Goal: Task Accomplishment & Management: Manage account settings

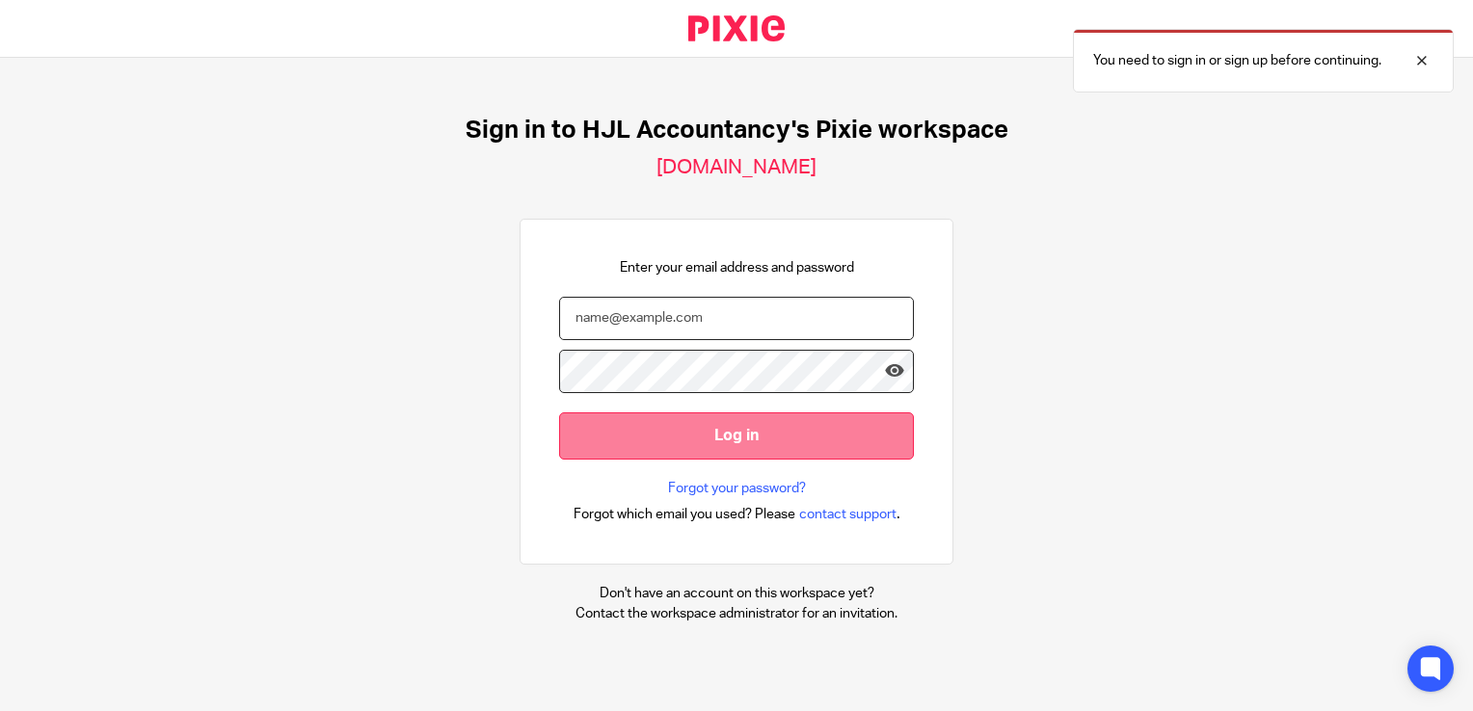
type input "syed@hjlaccountancy.com"
click at [679, 437] on input "Log in" at bounding box center [736, 436] width 355 height 47
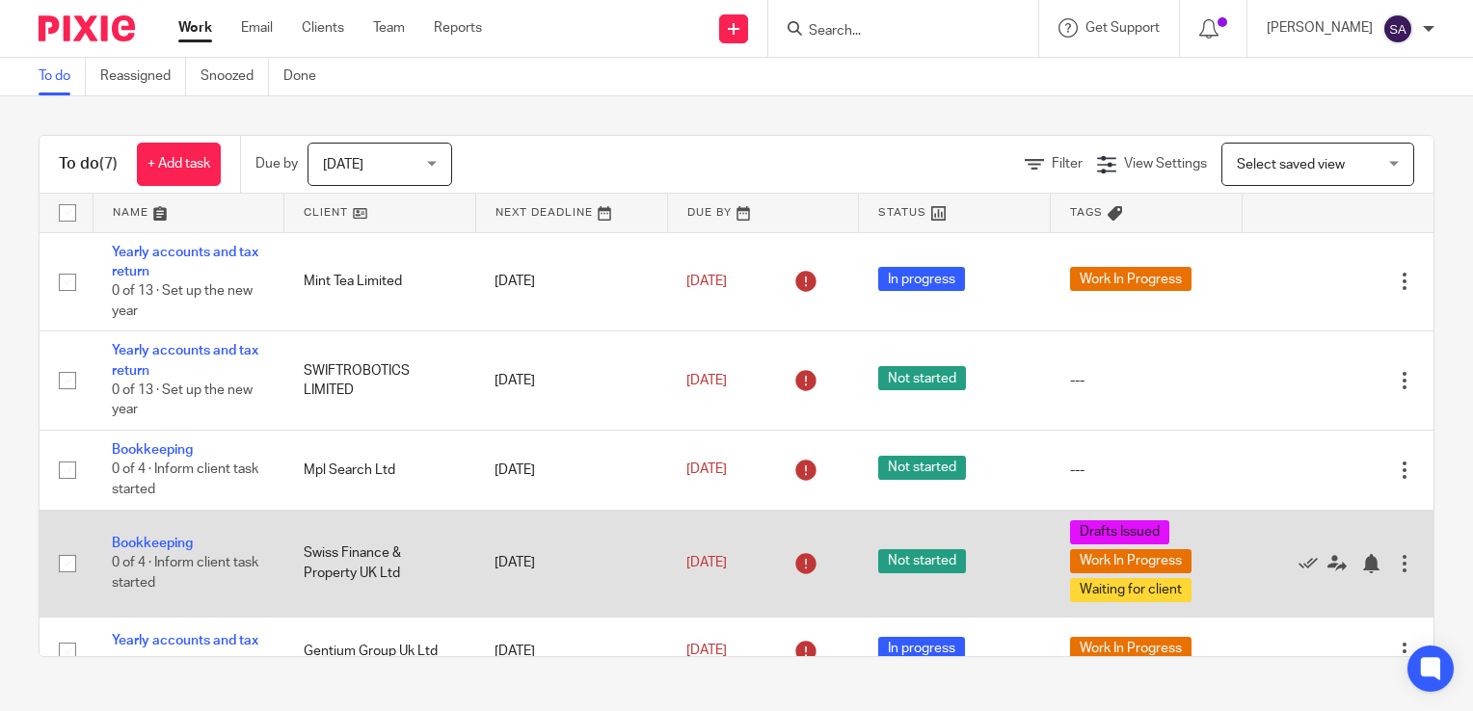
scroll to position [96, 0]
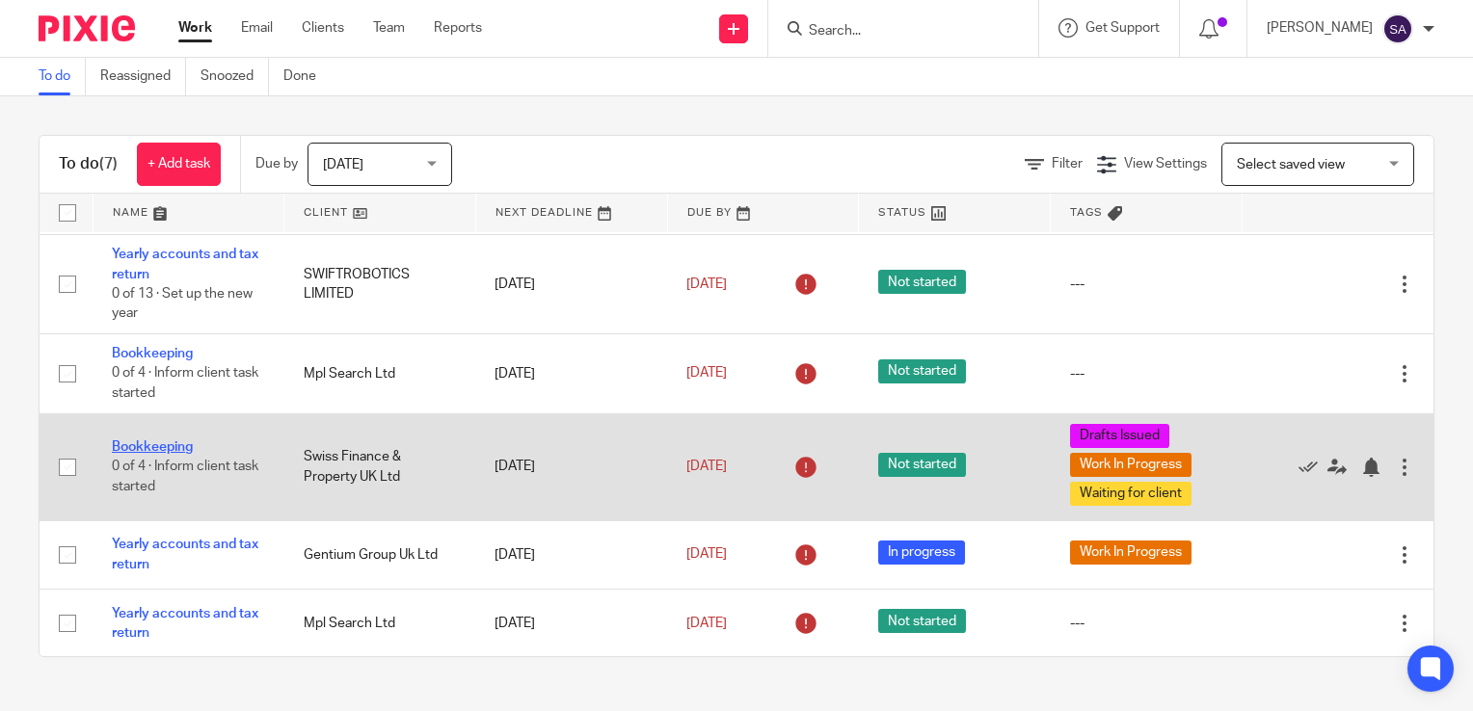
click at [163, 447] on link "Bookkeeping" at bounding box center [152, 446] width 81 height 13
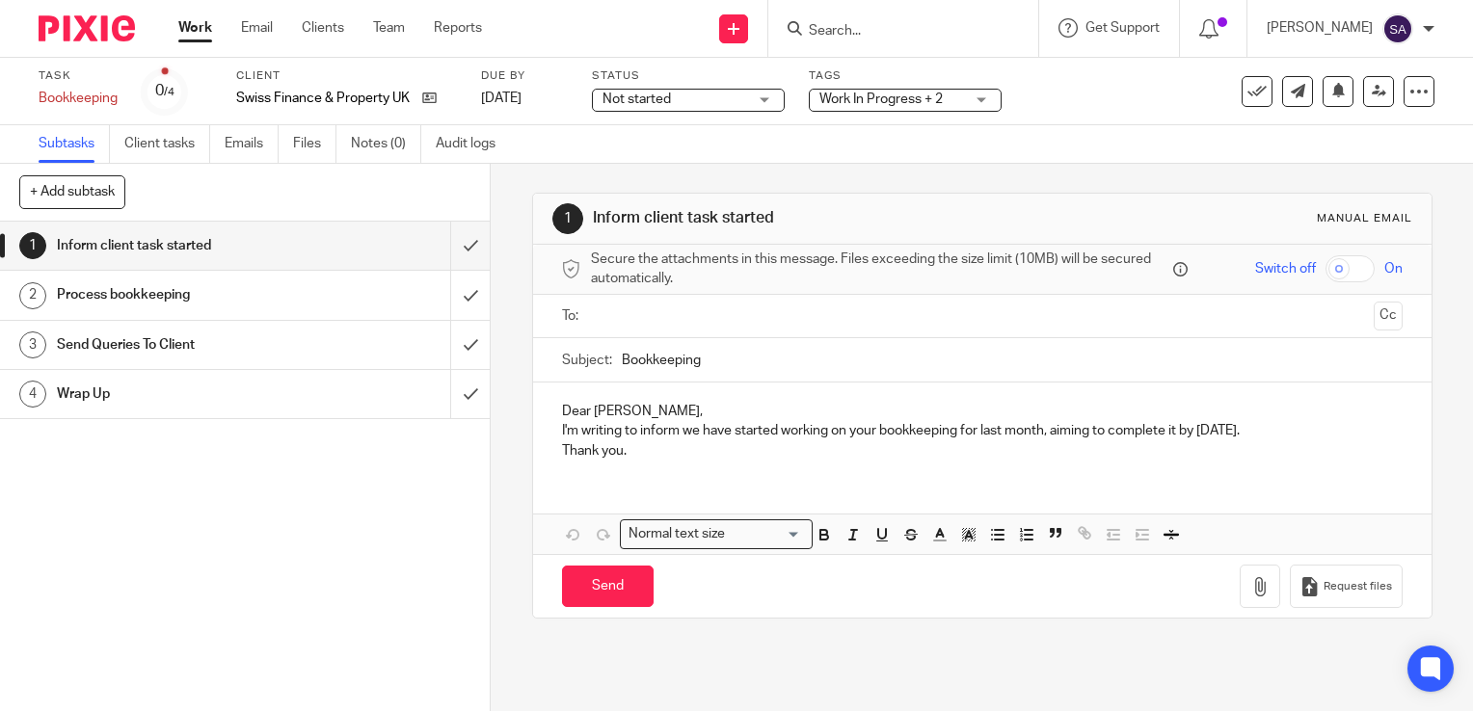
click at [864, 95] on span "Work In Progress + 2" at bounding box center [880, 99] width 123 height 13
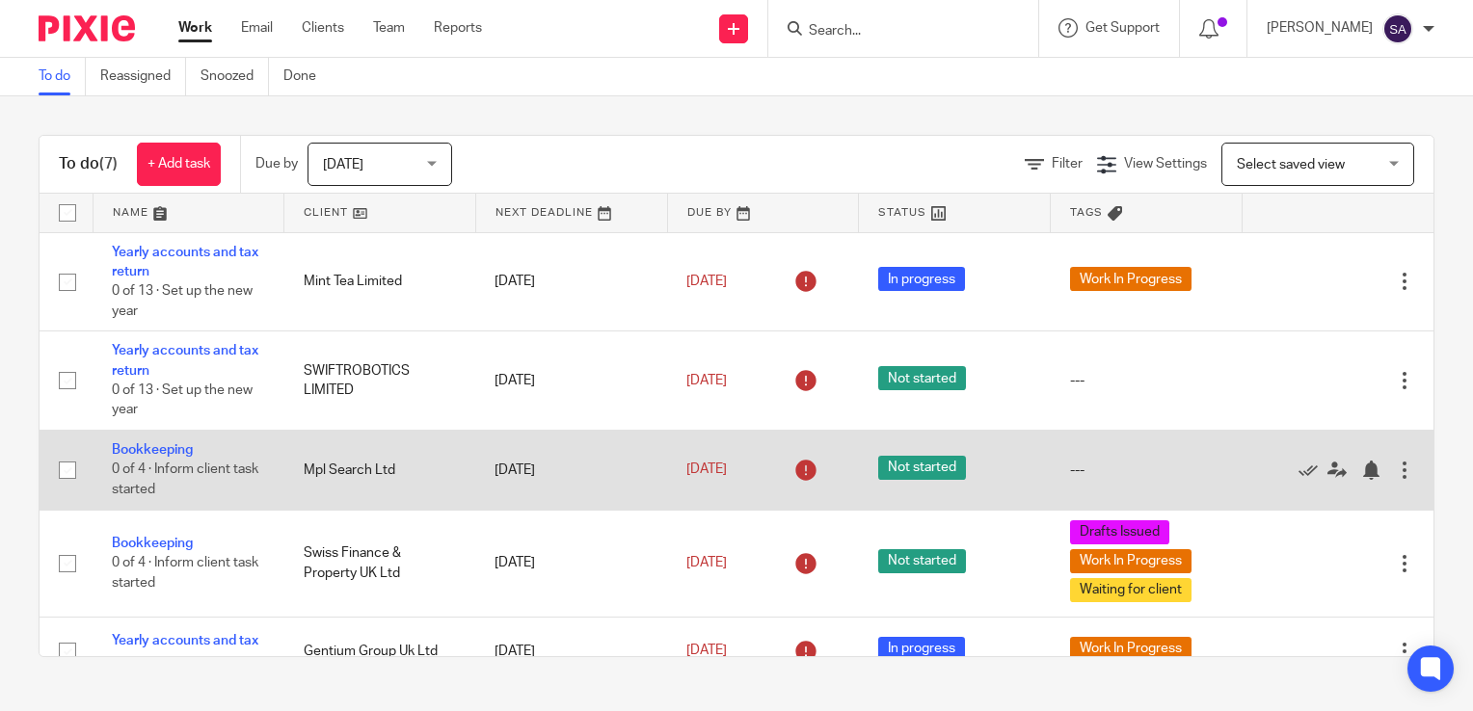
scroll to position [193, 0]
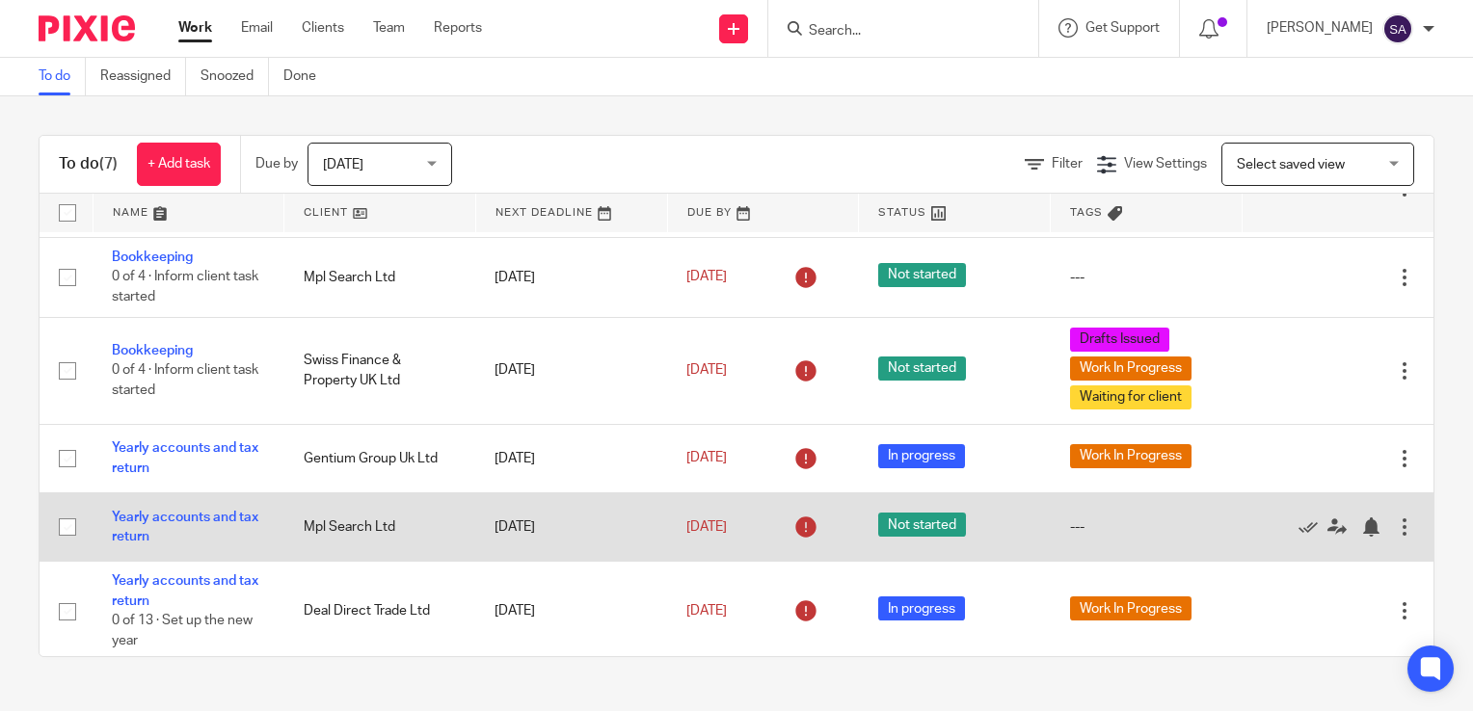
click at [899, 528] on span "Not started" at bounding box center [922, 525] width 88 height 24
click at [164, 523] on link "Yearly accounts and tax return" at bounding box center [185, 527] width 146 height 33
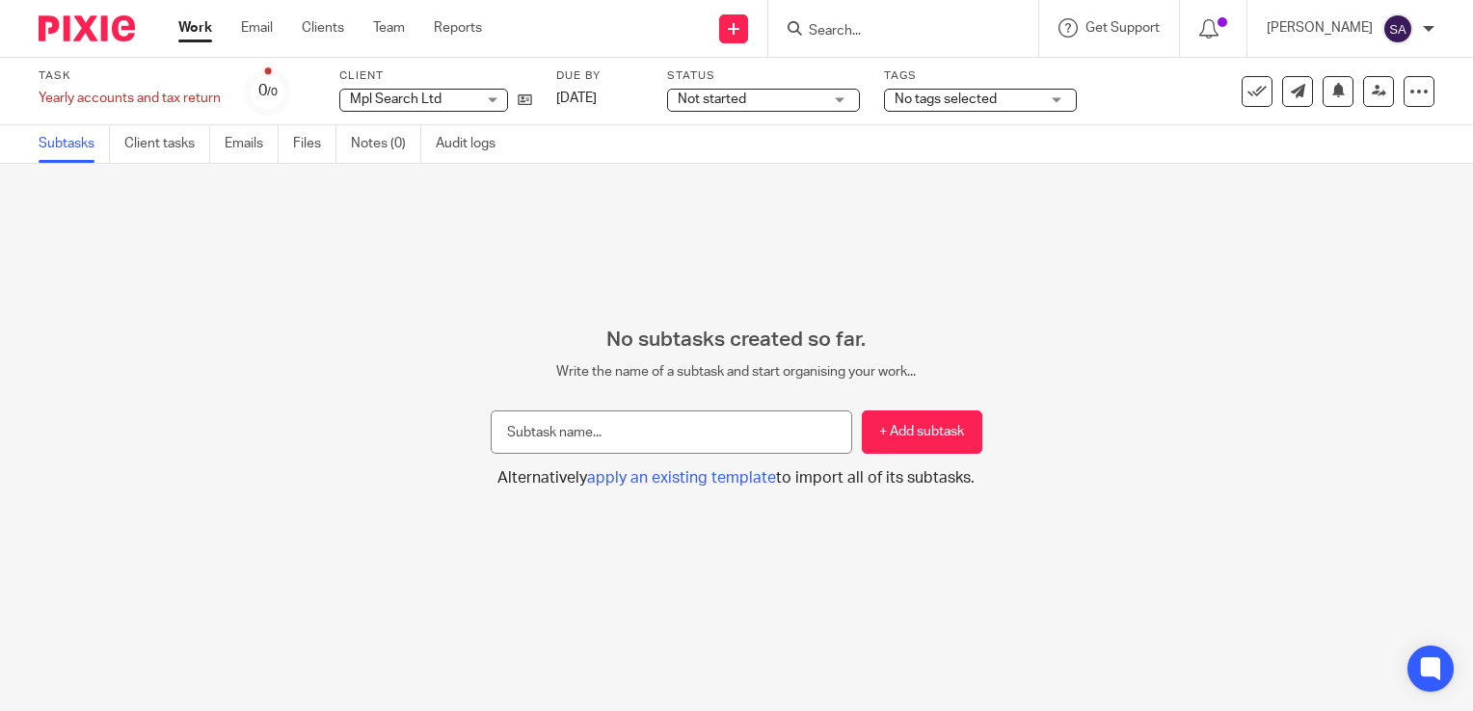
click at [798, 102] on span "Not started" at bounding box center [750, 100] width 145 height 20
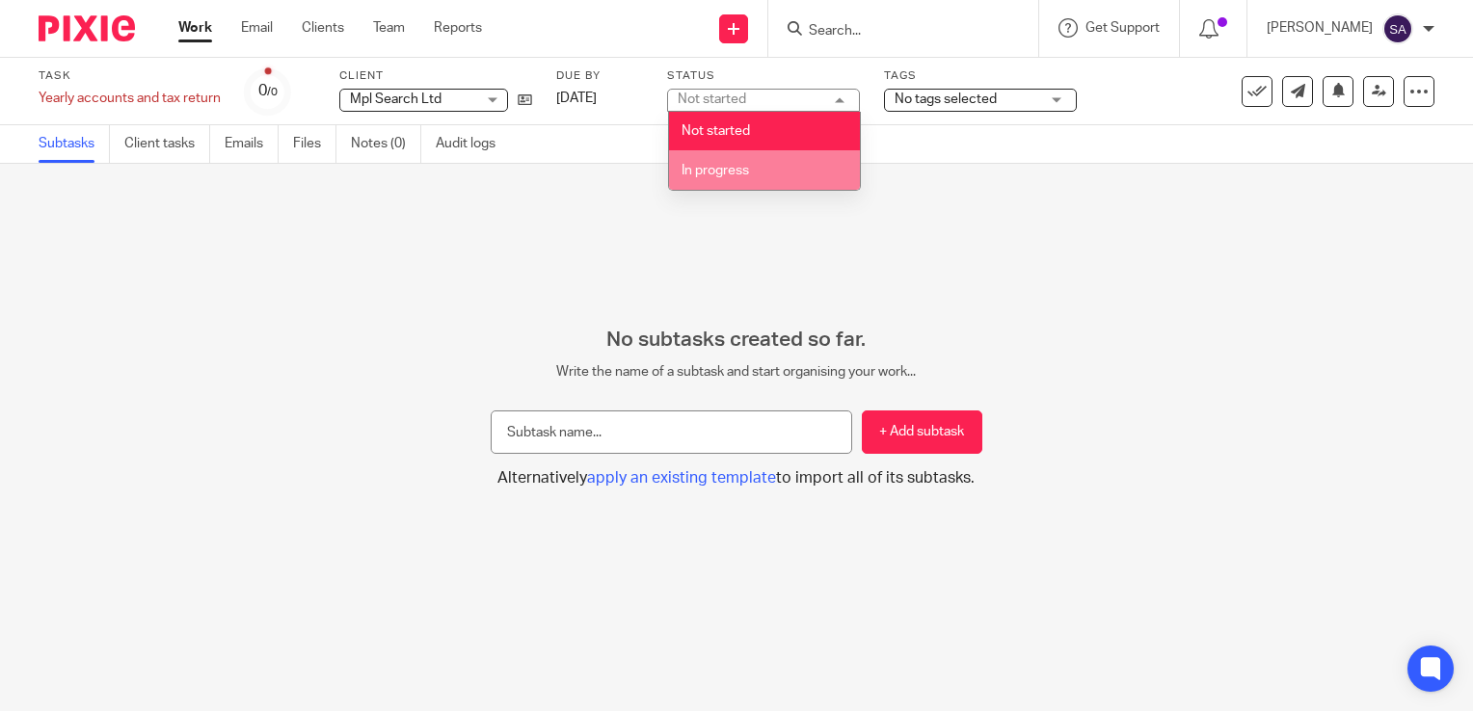
drag, startPoint x: 737, startPoint y: 166, endPoint x: 885, endPoint y: 132, distance: 151.3
click at [738, 166] on span "In progress" at bounding box center [714, 170] width 67 height 13
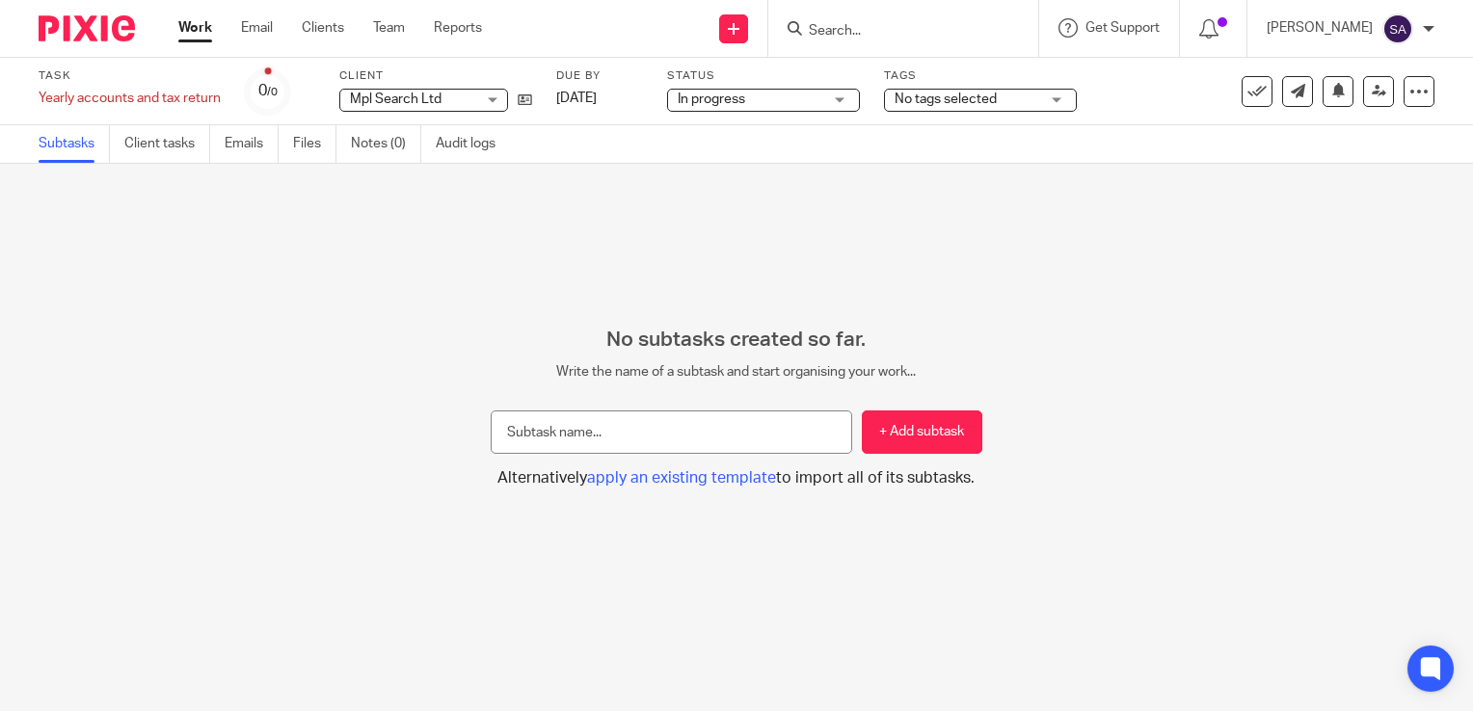
click at [1036, 98] on span "No tags selected" at bounding box center [966, 100] width 145 height 20
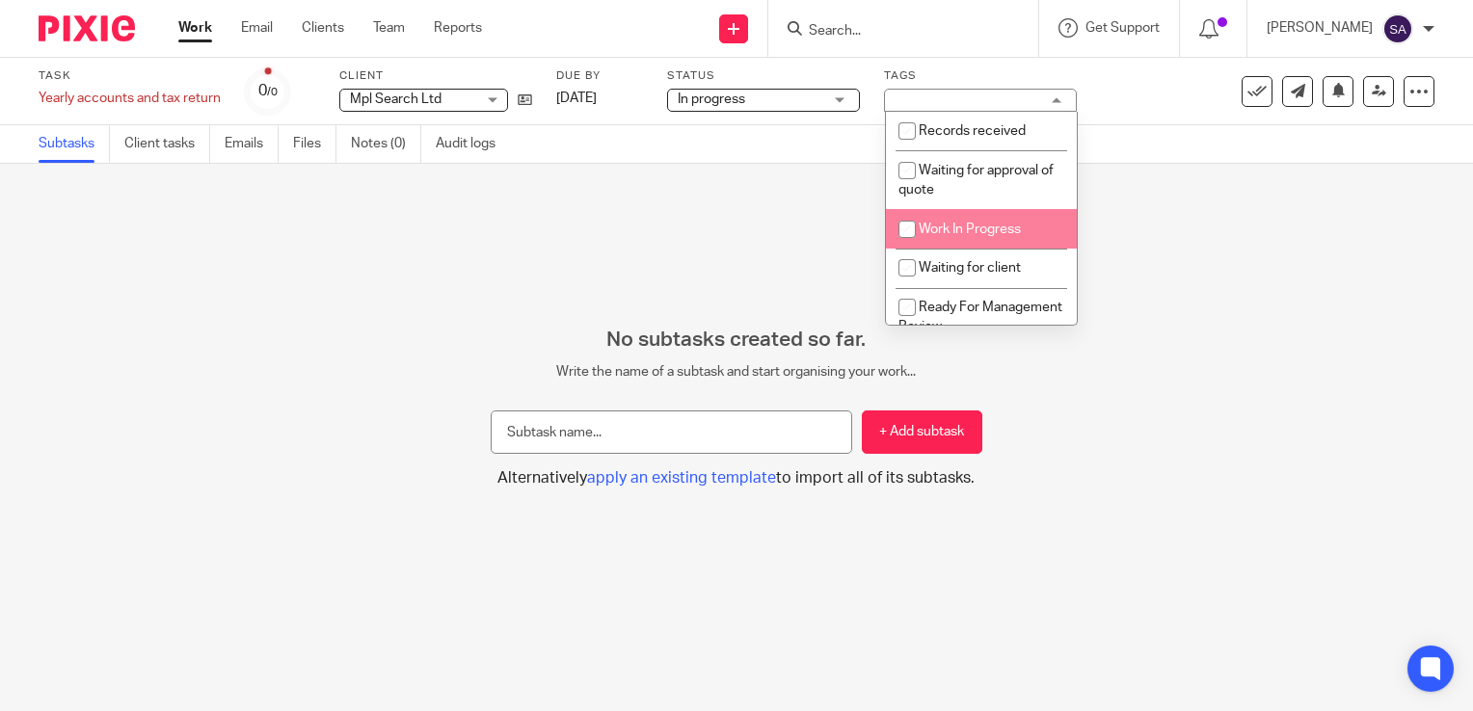
scroll to position [96, 0]
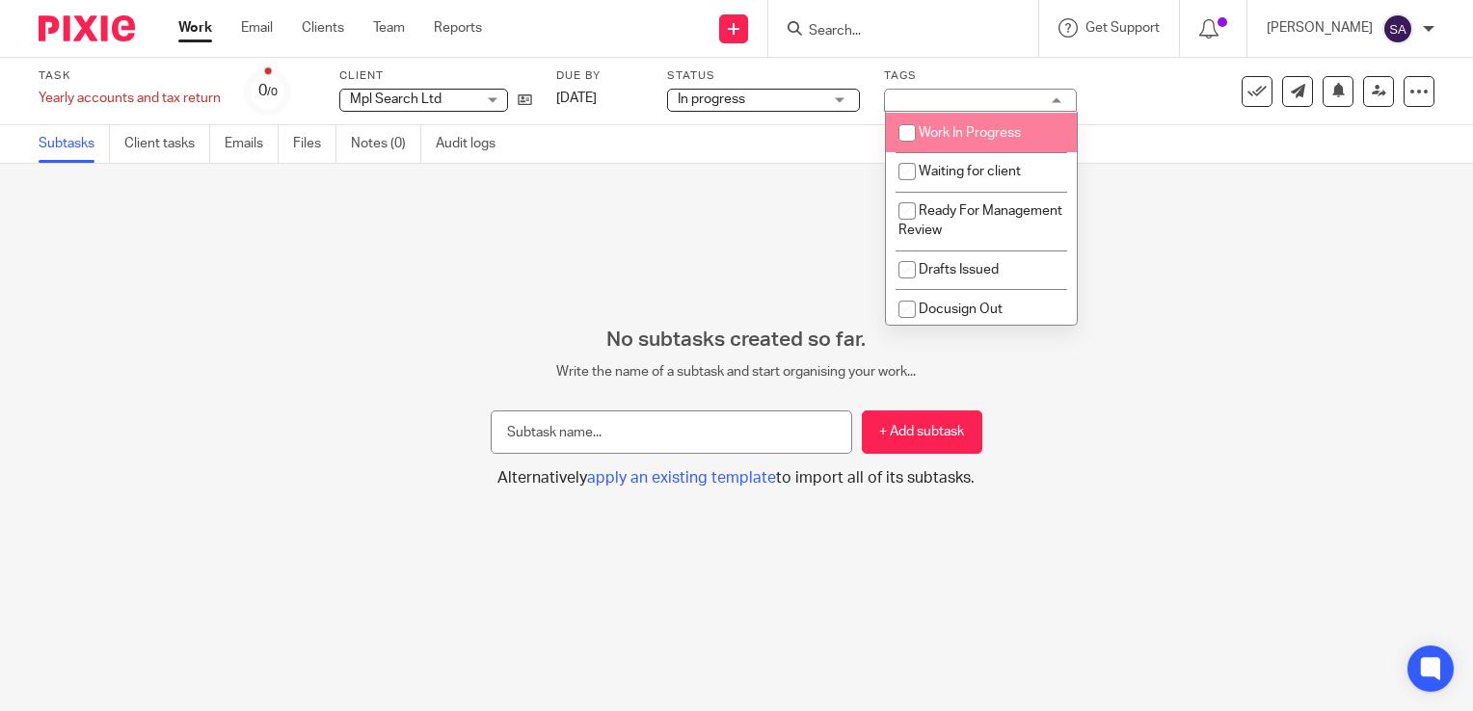
click at [910, 132] on input "checkbox" at bounding box center [907, 133] width 37 height 37
checkbox input "true"
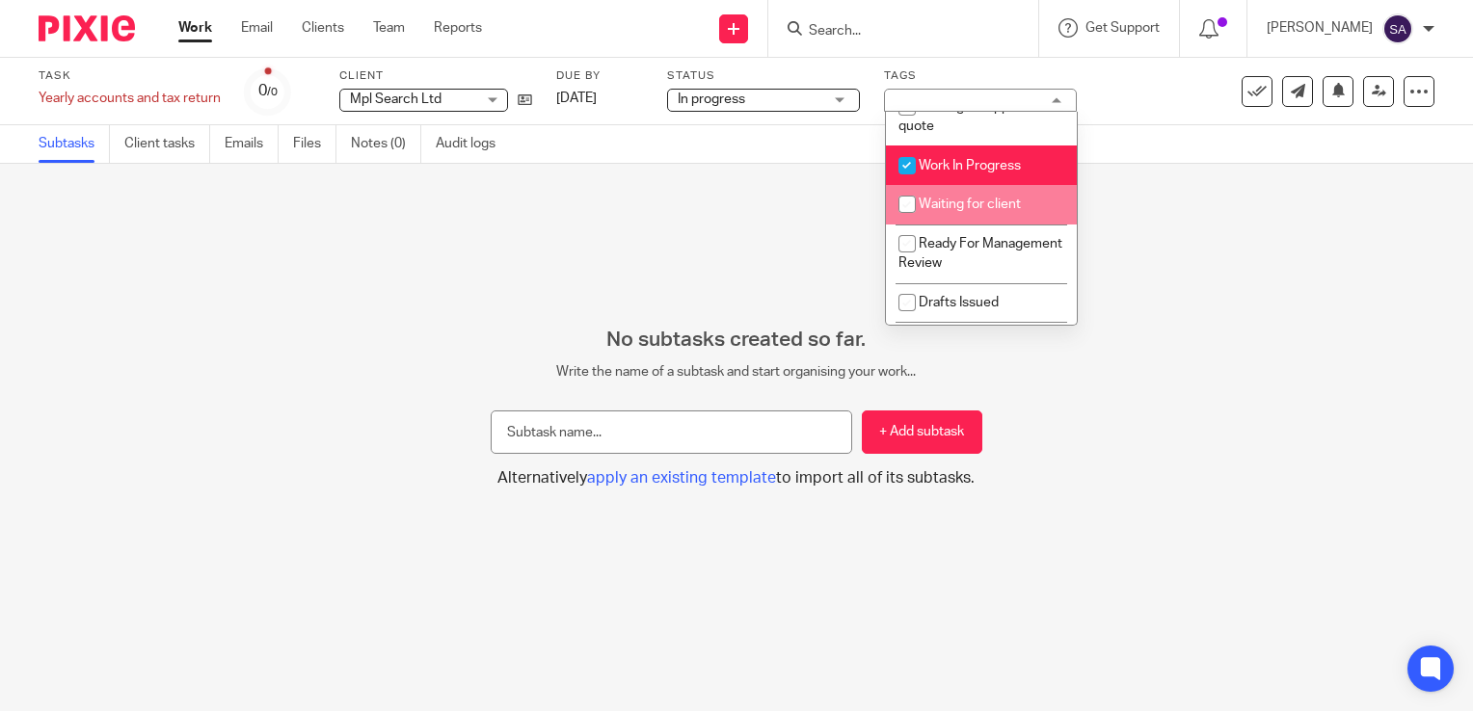
scroll to position [59, 0]
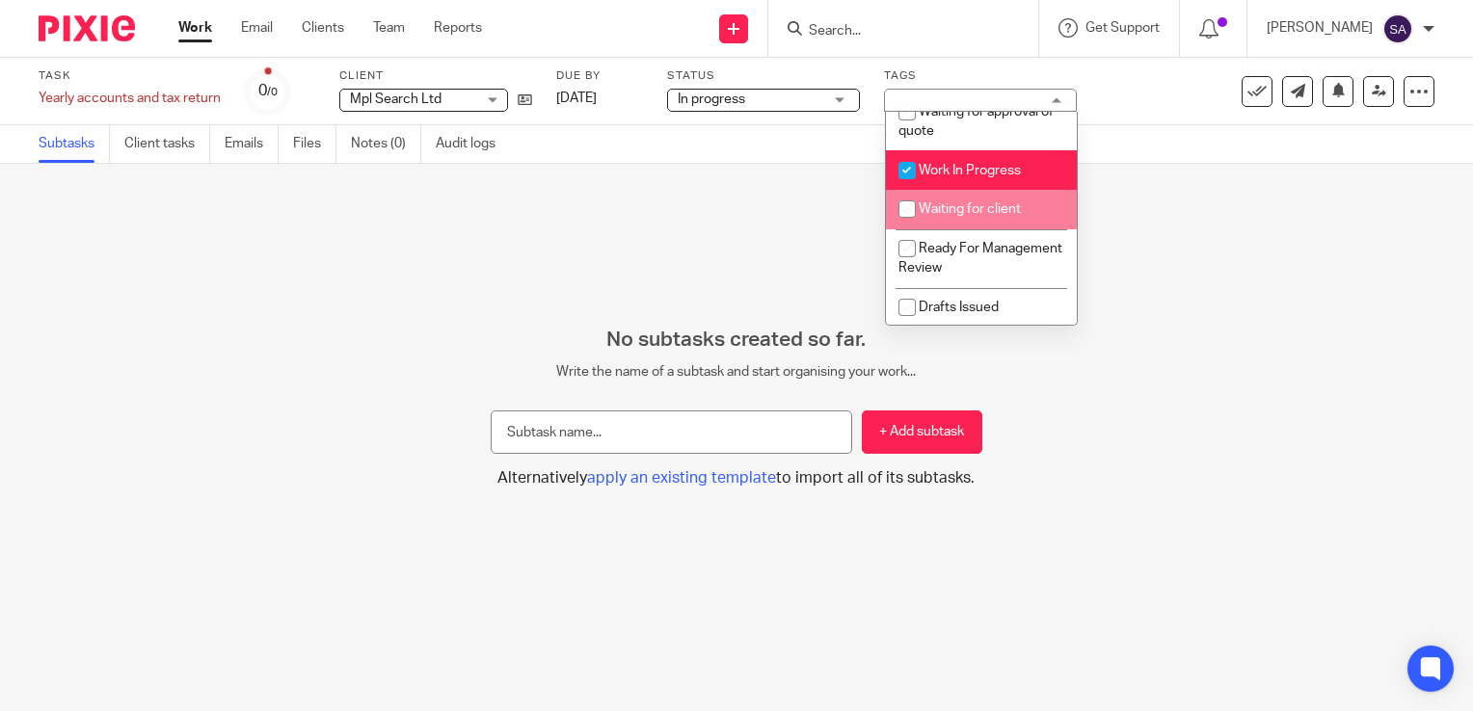
click at [911, 208] on input "checkbox" at bounding box center [907, 209] width 37 height 37
checkbox input "true"
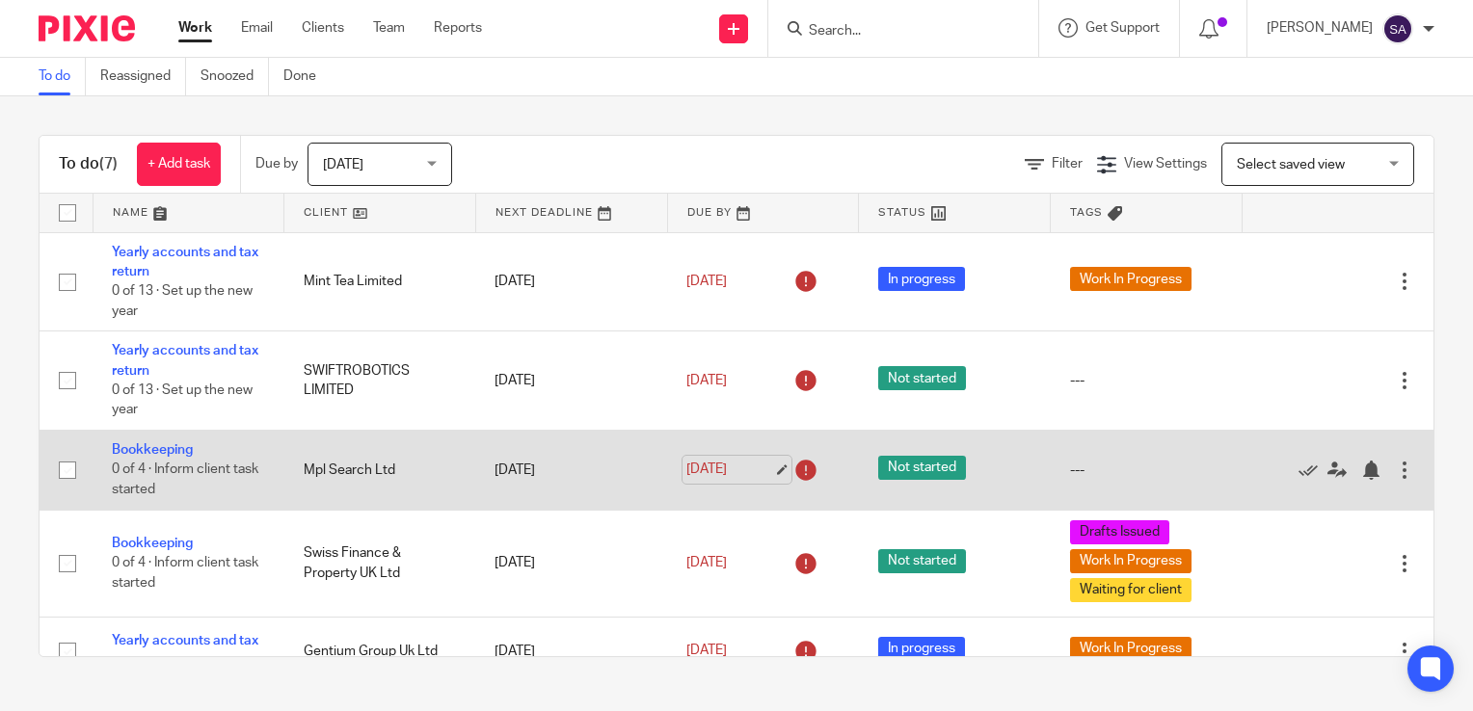
scroll to position [208, 0]
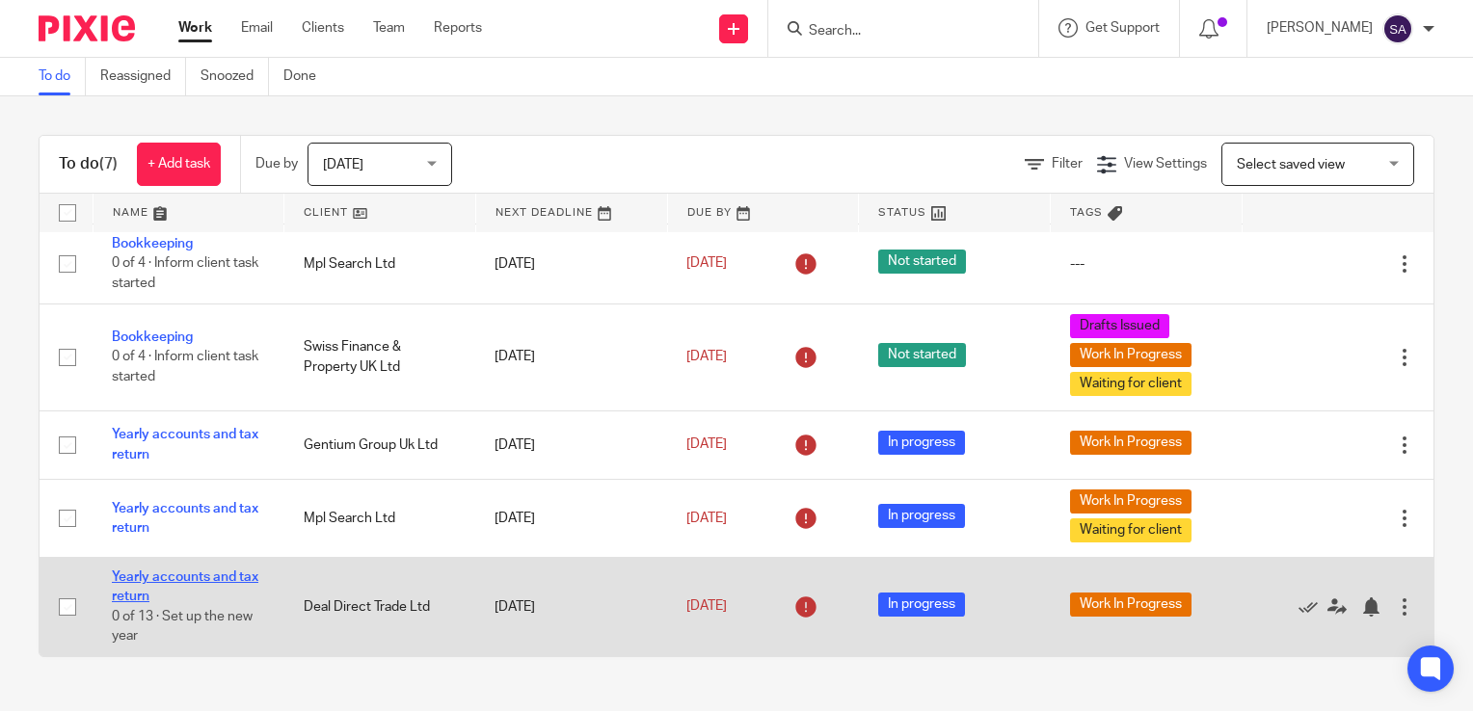
click at [167, 575] on link "Yearly accounts and tax return" at bounding box center [185, 587] width 146 height 33
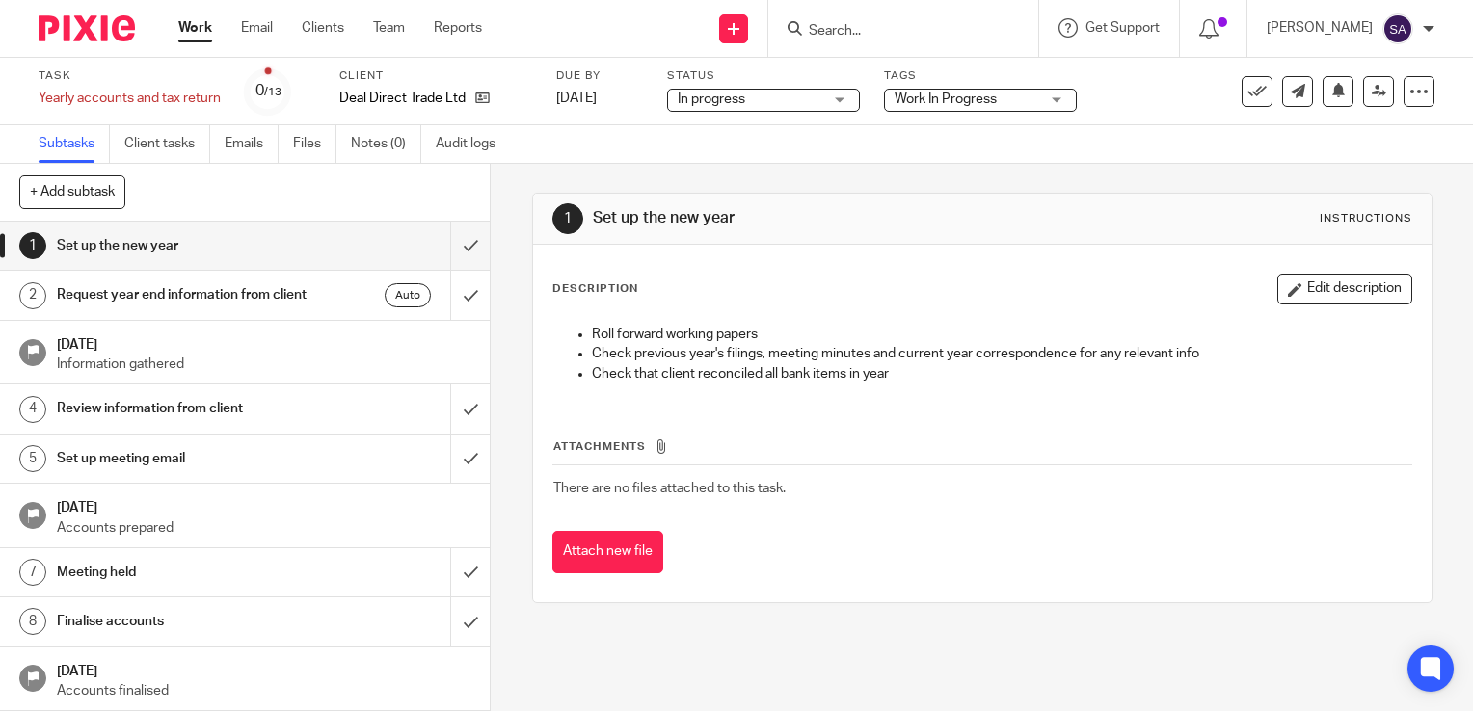
click at [913, 97] on span "Work In Progress" at bounding box center [945, 99] width 102 height 13
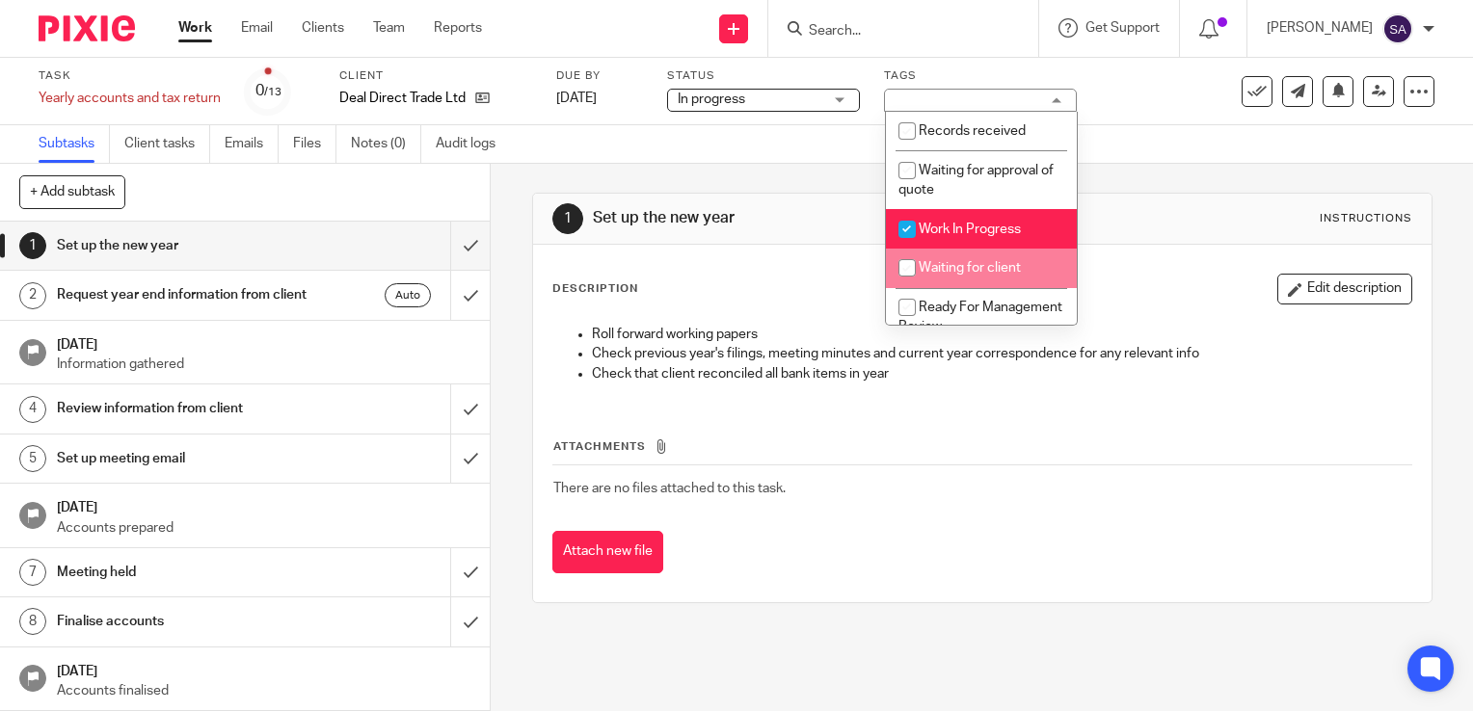
click at [902, 272] on input "checkbox" at bounding box center [907, 268] width 37 height 37
checkbox input "true"
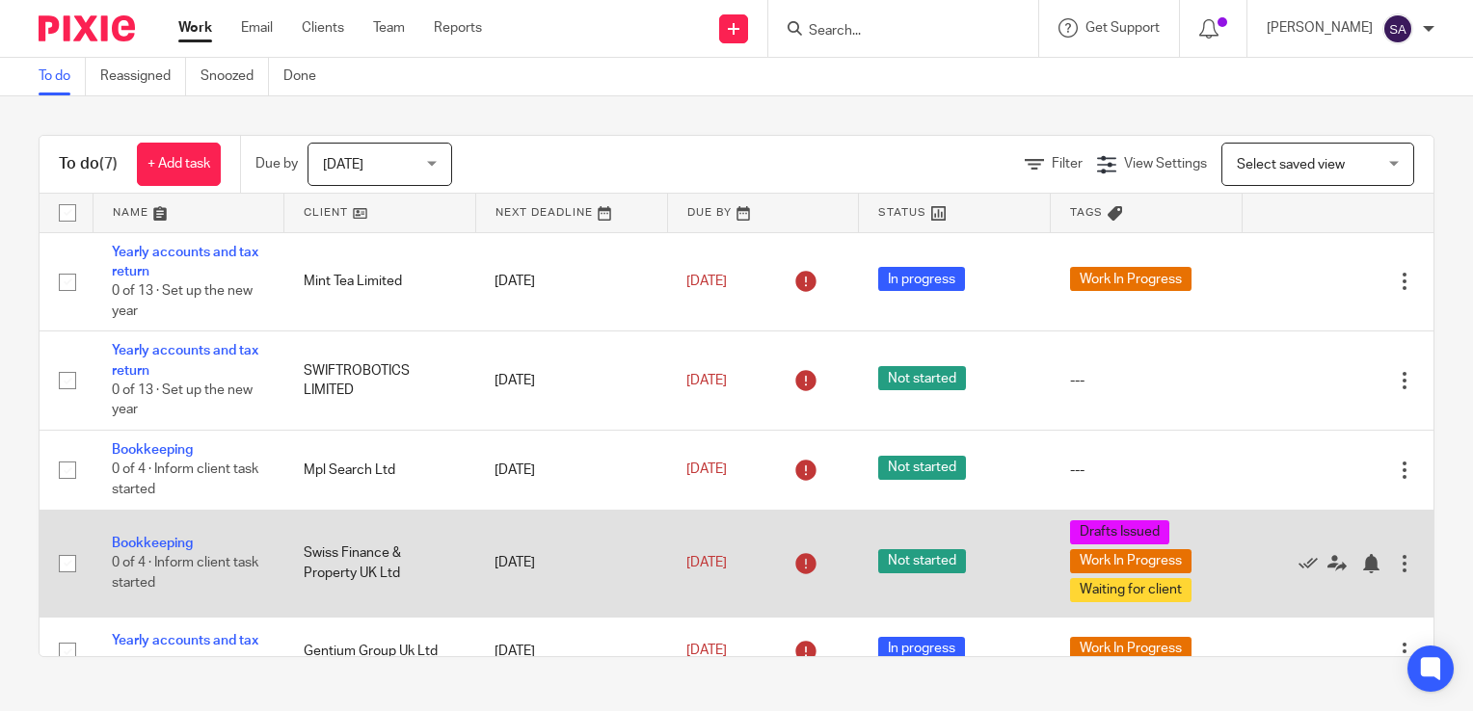
click at [493, 564] on td "15 Aug 2025" at bounding box center [571, 563] width 192 height 107
click at [713, 565] on link "15 Aug 2025" at bounding box center [729, 563] width 87 height 20
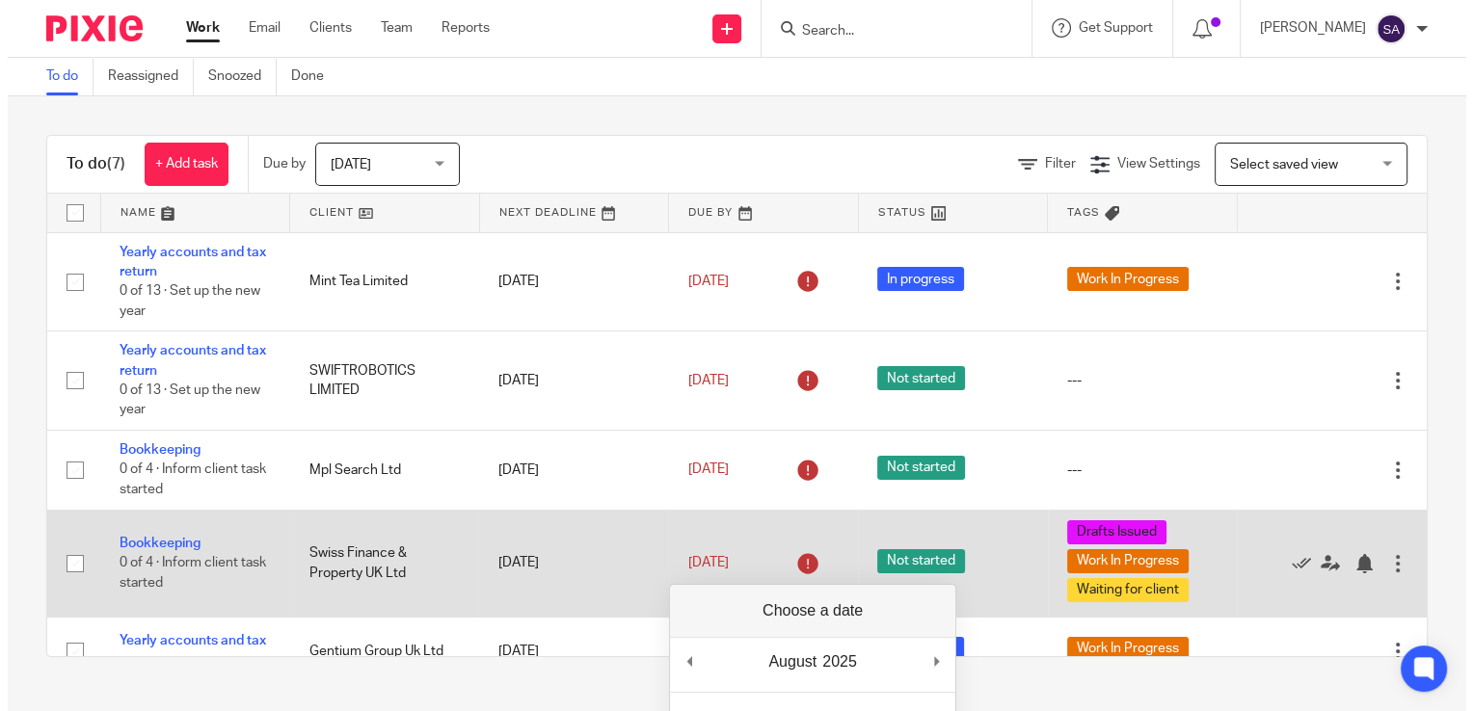
scroll to position [193, 0]
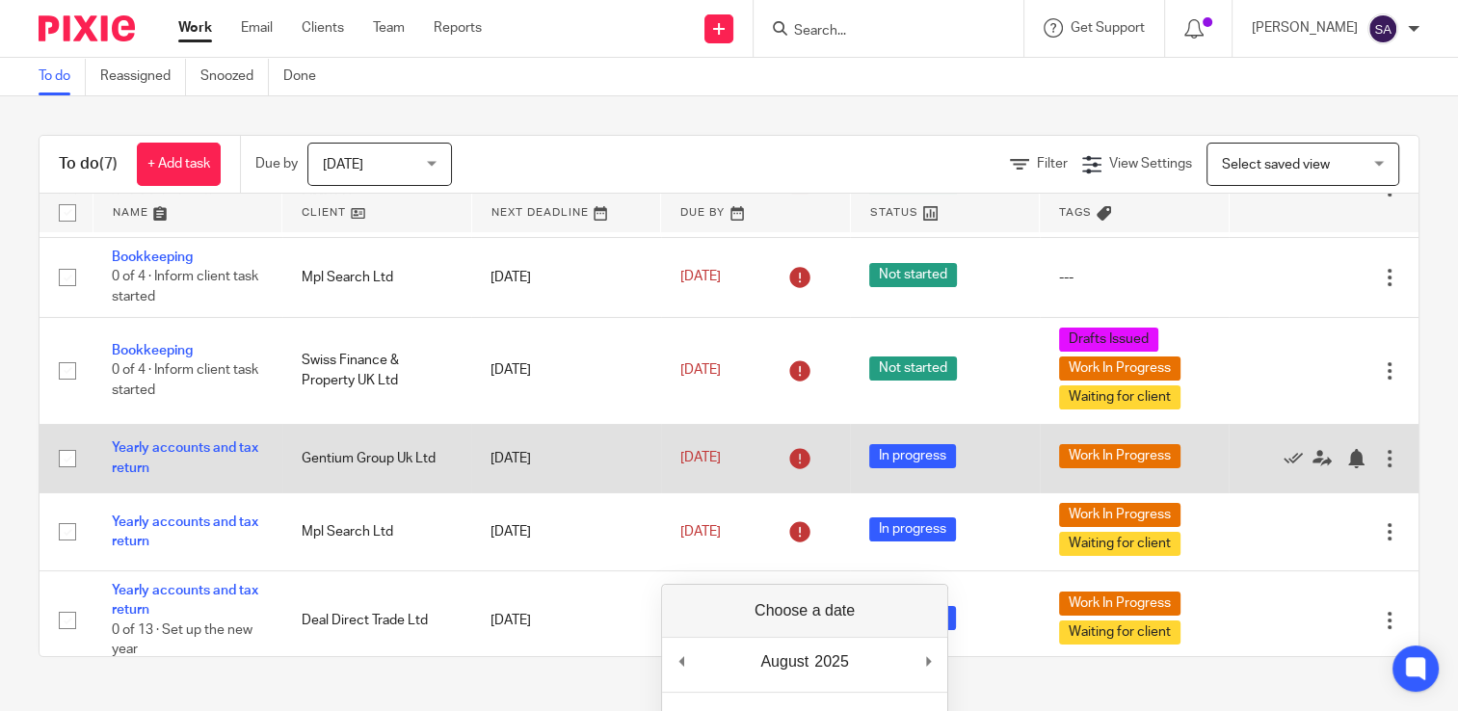
click at [506, 462] on td "18 Aug 2025" at bounding box center [566, 458] width 190 height 68
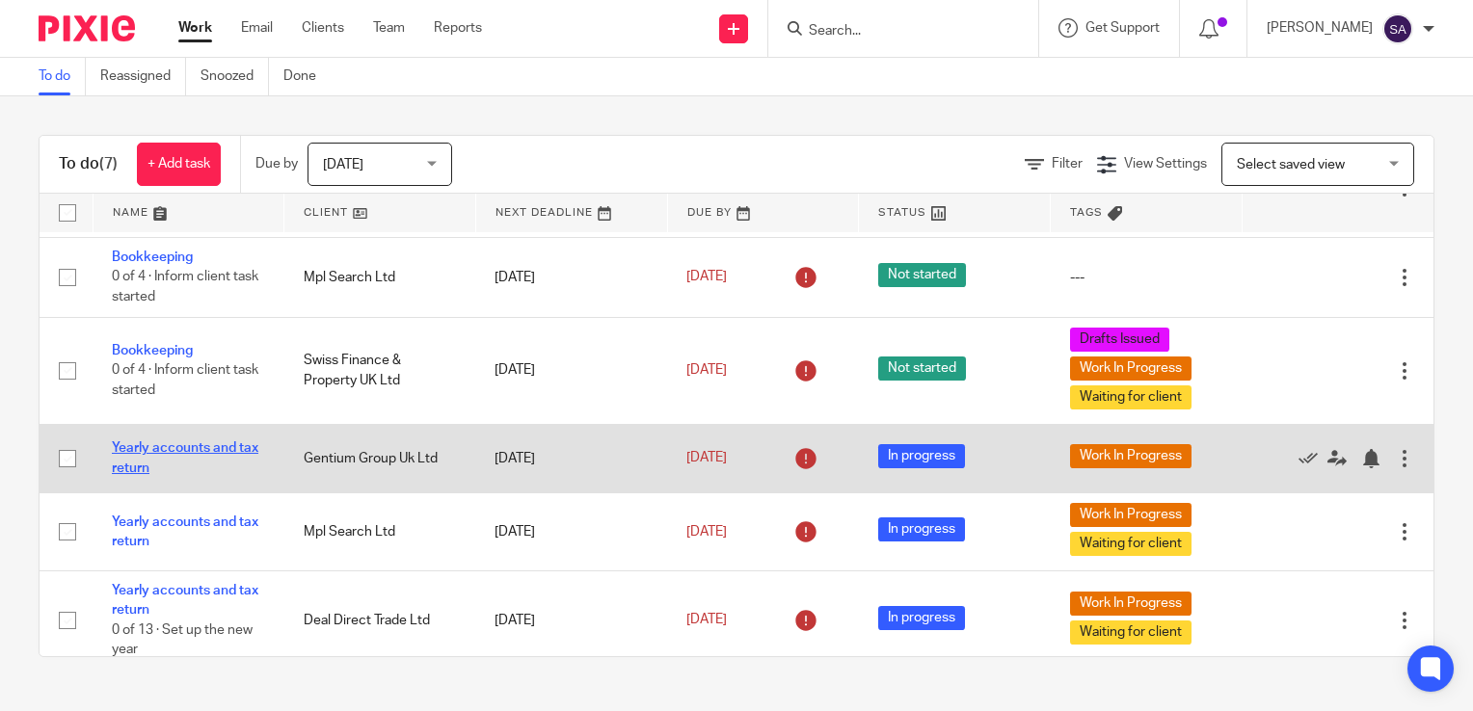
click at [189, 447] on link "Yearly accounts and tax return" at bounding box center [185, 457] width 146 height 33
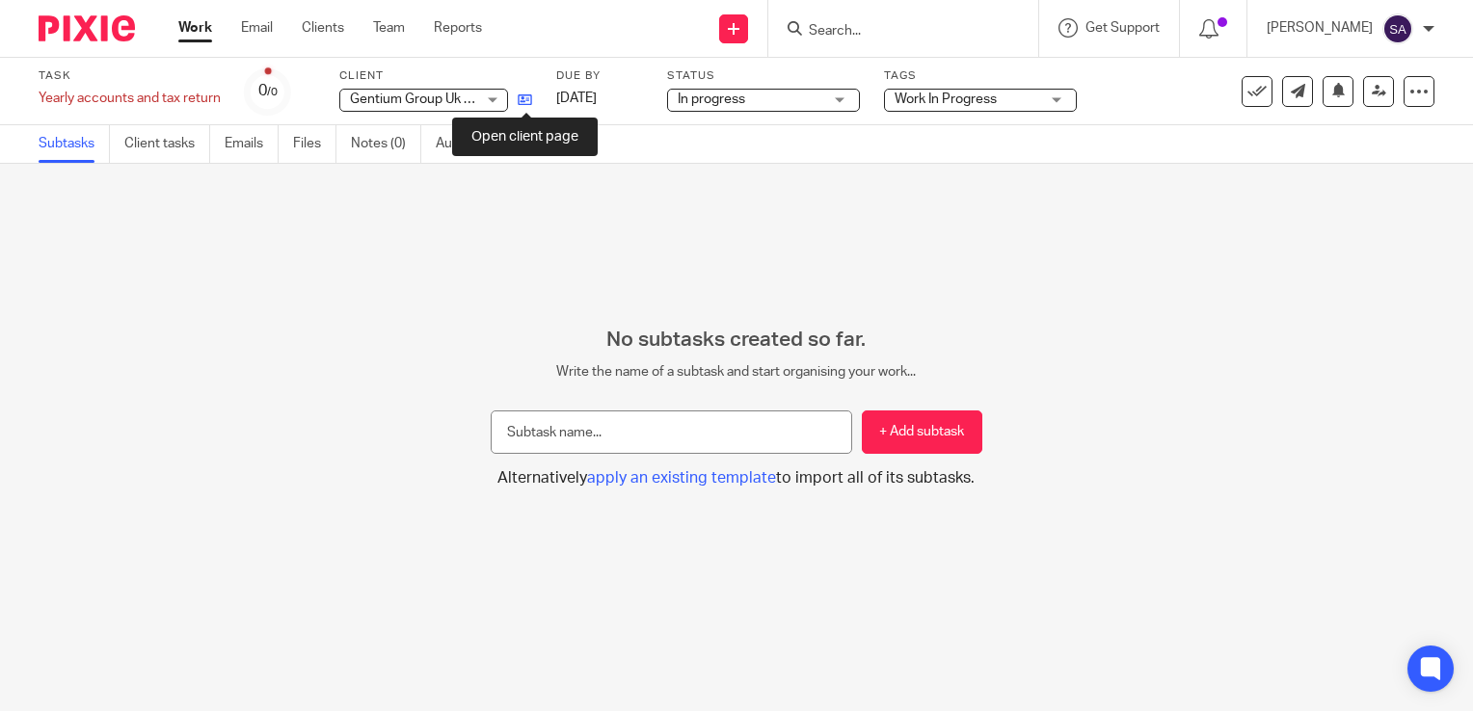
click at [521, 101] on icon at bounding box center [525, 100] width 14 height 14
click at [643, 98] on link "[DATE]" at bounding box center [599, 99] width 87 height 20
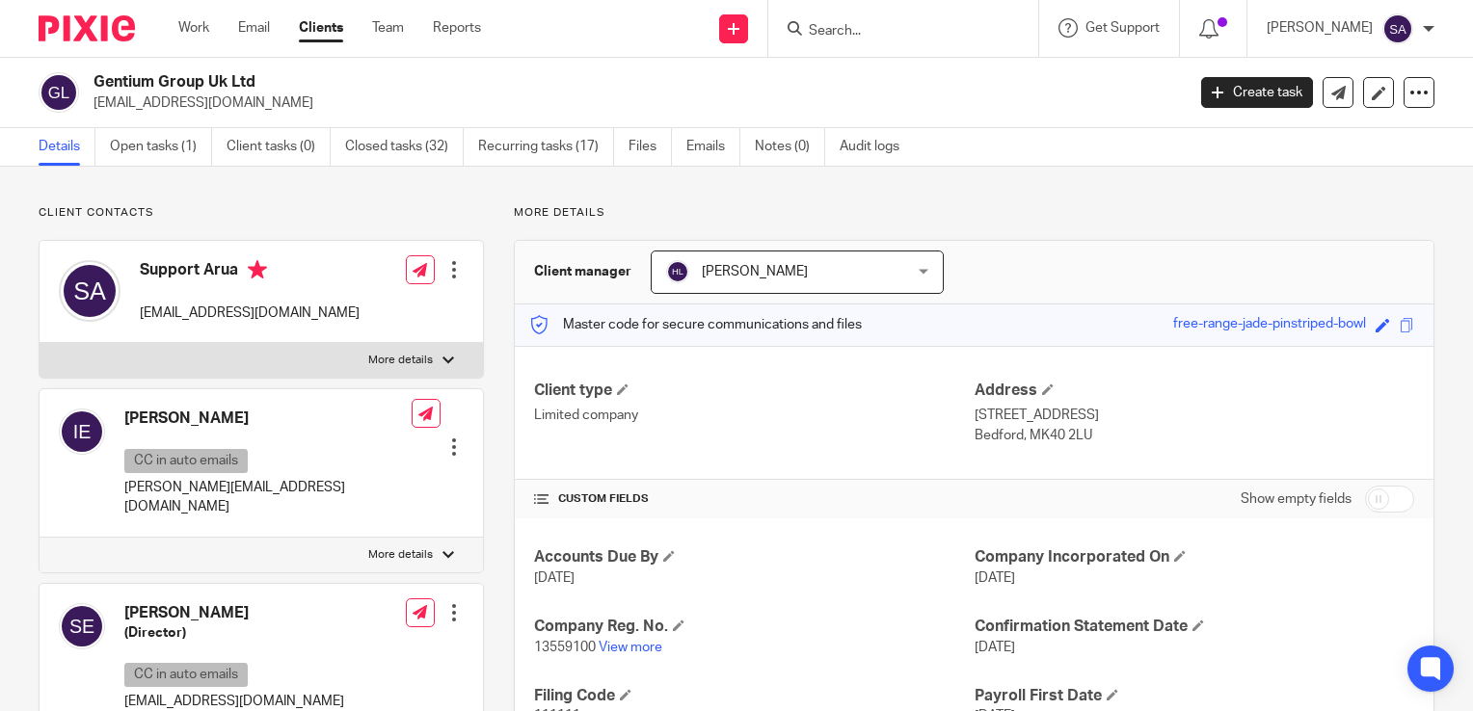
click at [1425, 29] on div at bounding box center [1429, 29] width 12 height 12
click at [1345, 133] on span "Logout" at bounding box center [1344, 133] width 43 height 13
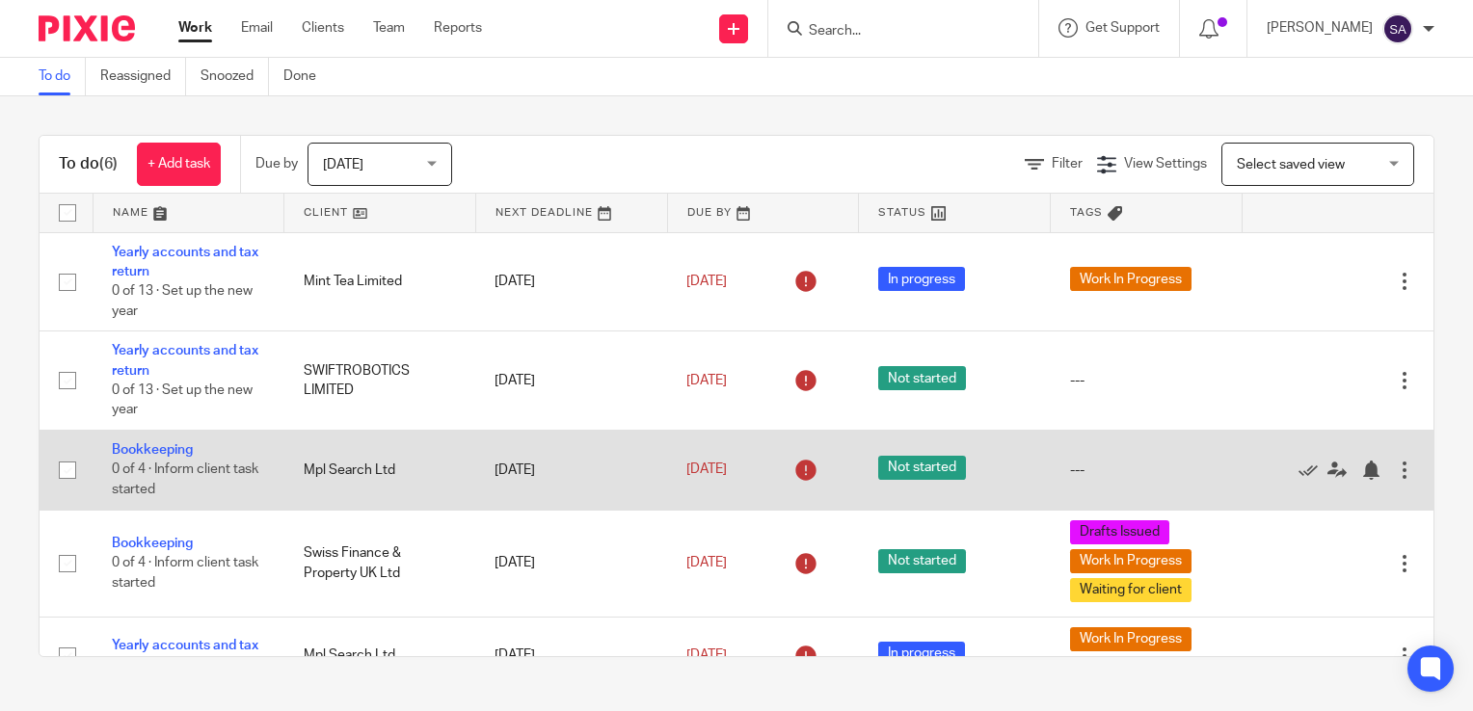
scroll to position [96, 0]
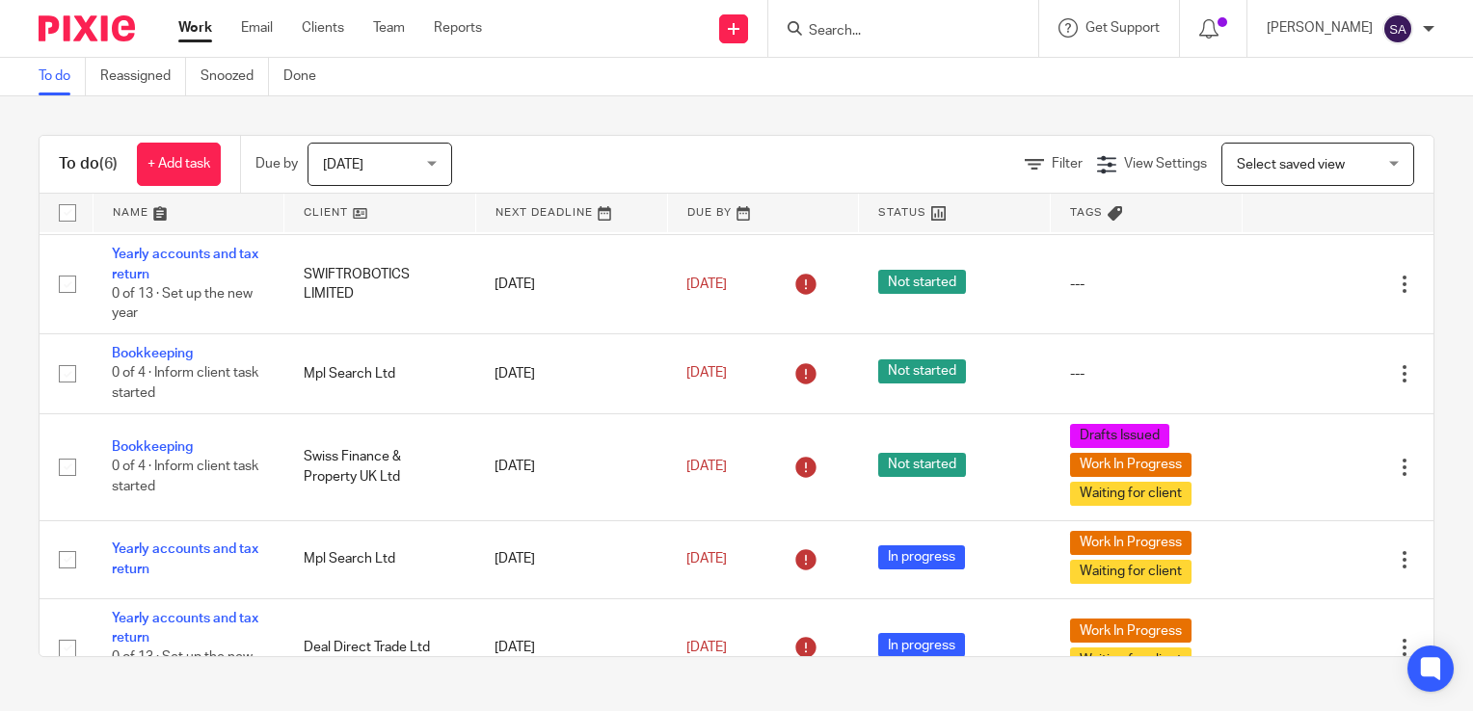
click at [598, 216] on link at bounding box center [571, 213] width 191 height 39
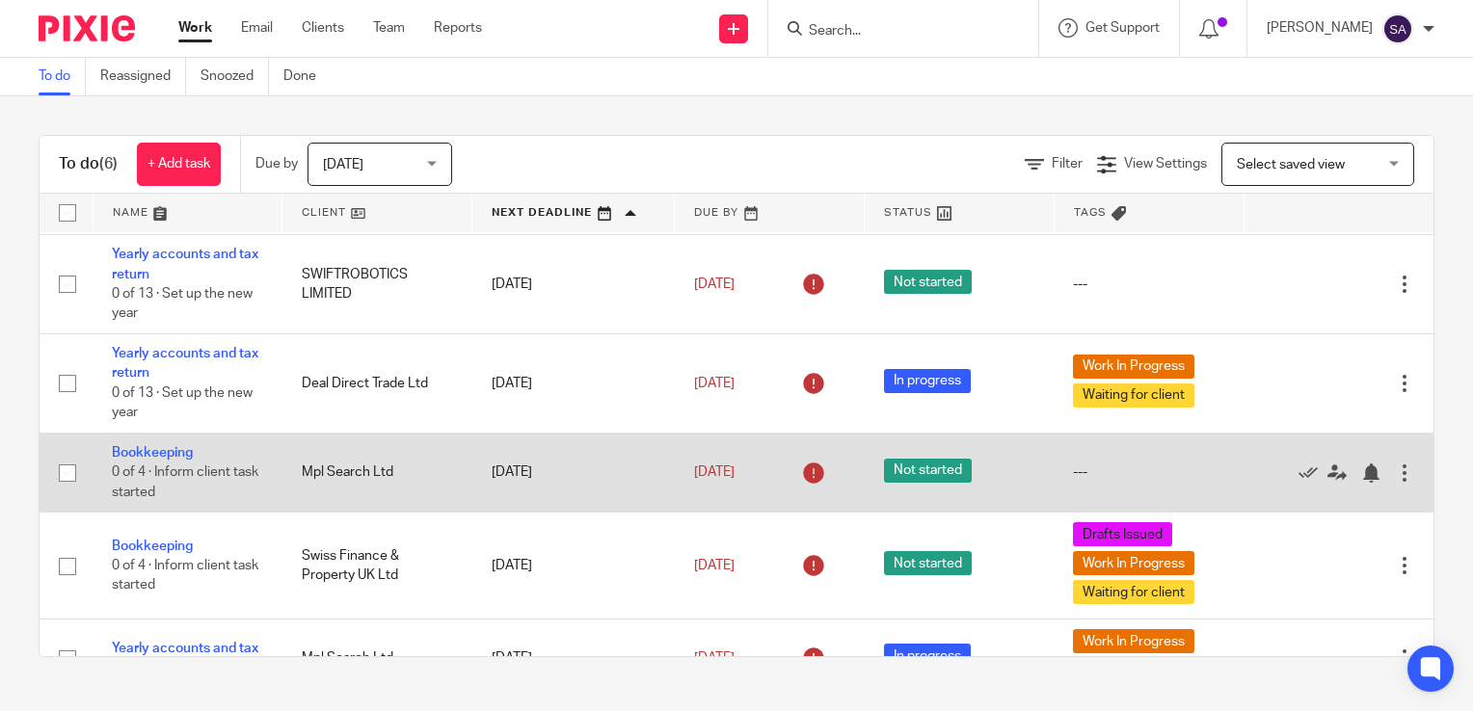
scroll to position [139, 0]
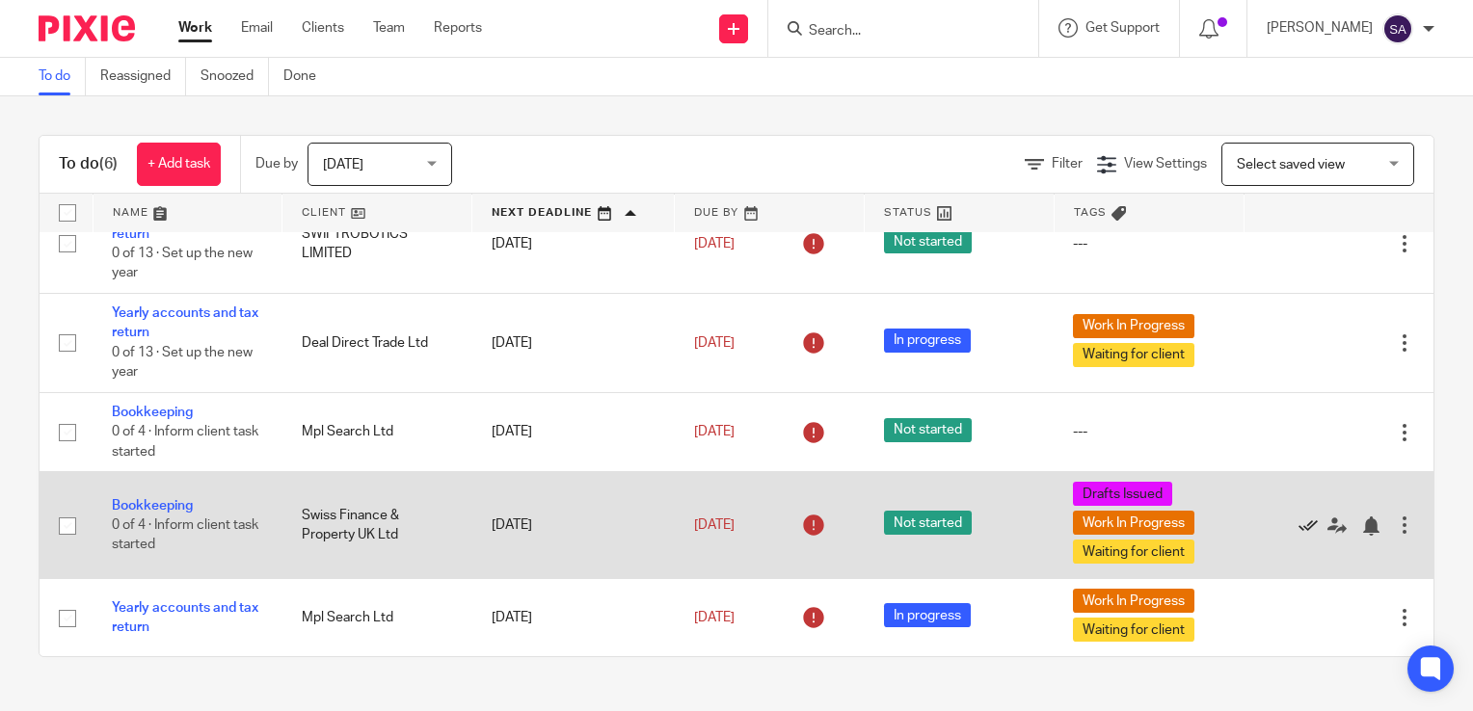
click at [1298, 522] on icon at bounding box center [1307, 526] width 19 height 19
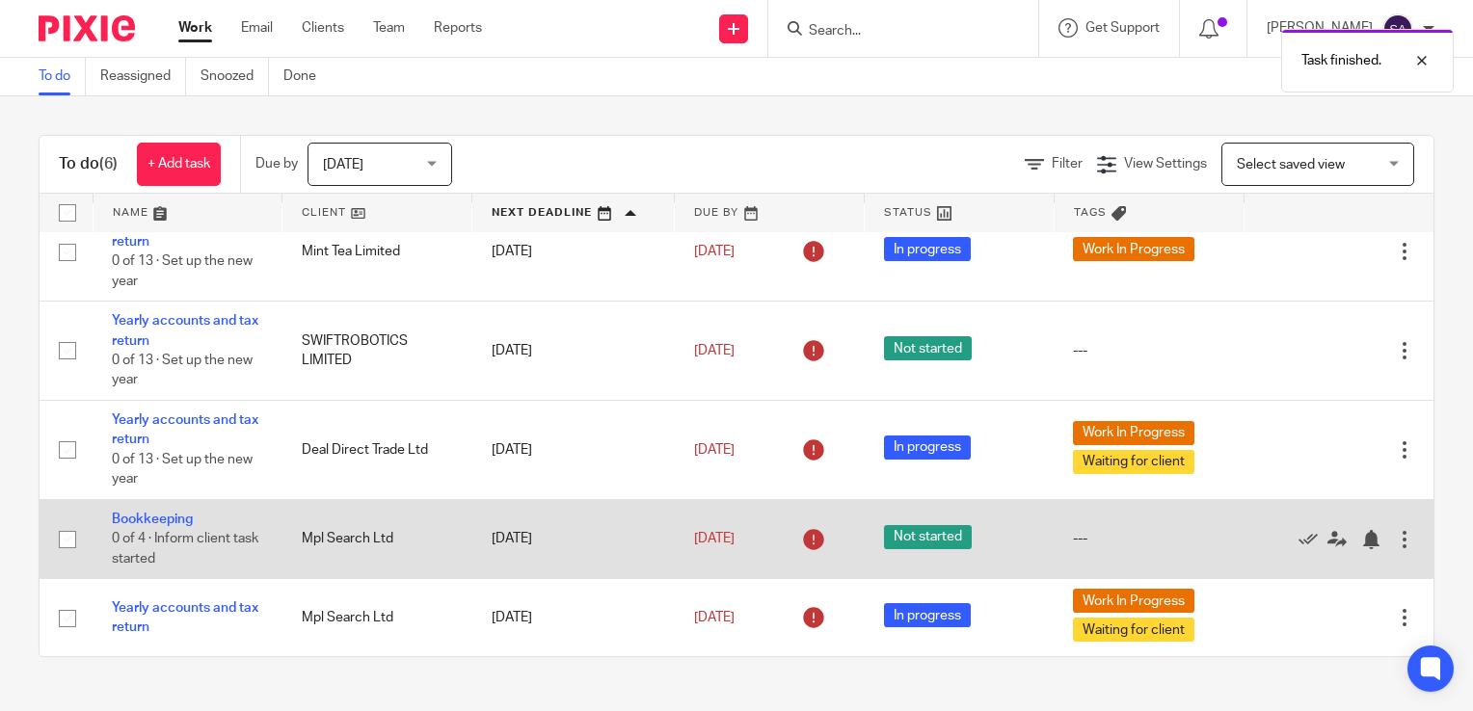
scroll to position [0, 0]
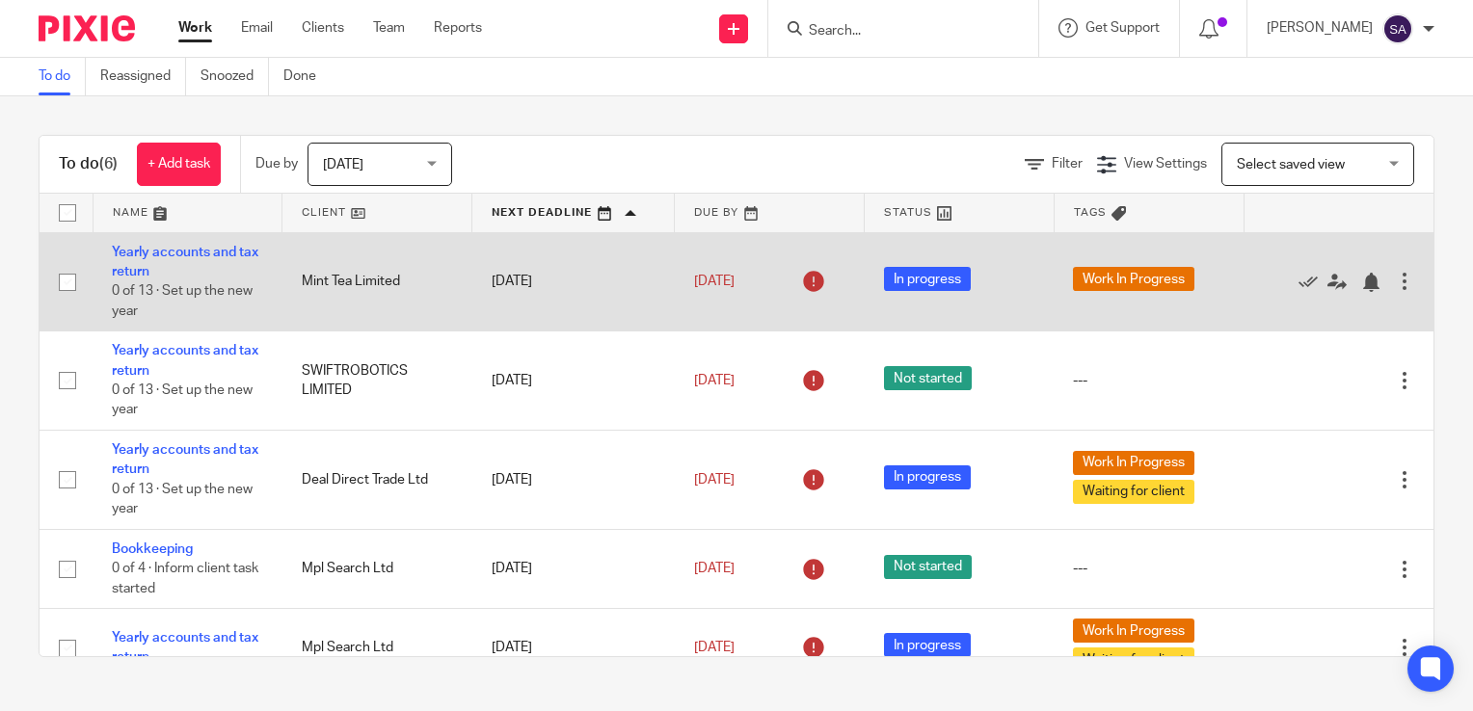
click at [1395, 283] on div at bounding box center [1404, 281] width 19 height 19
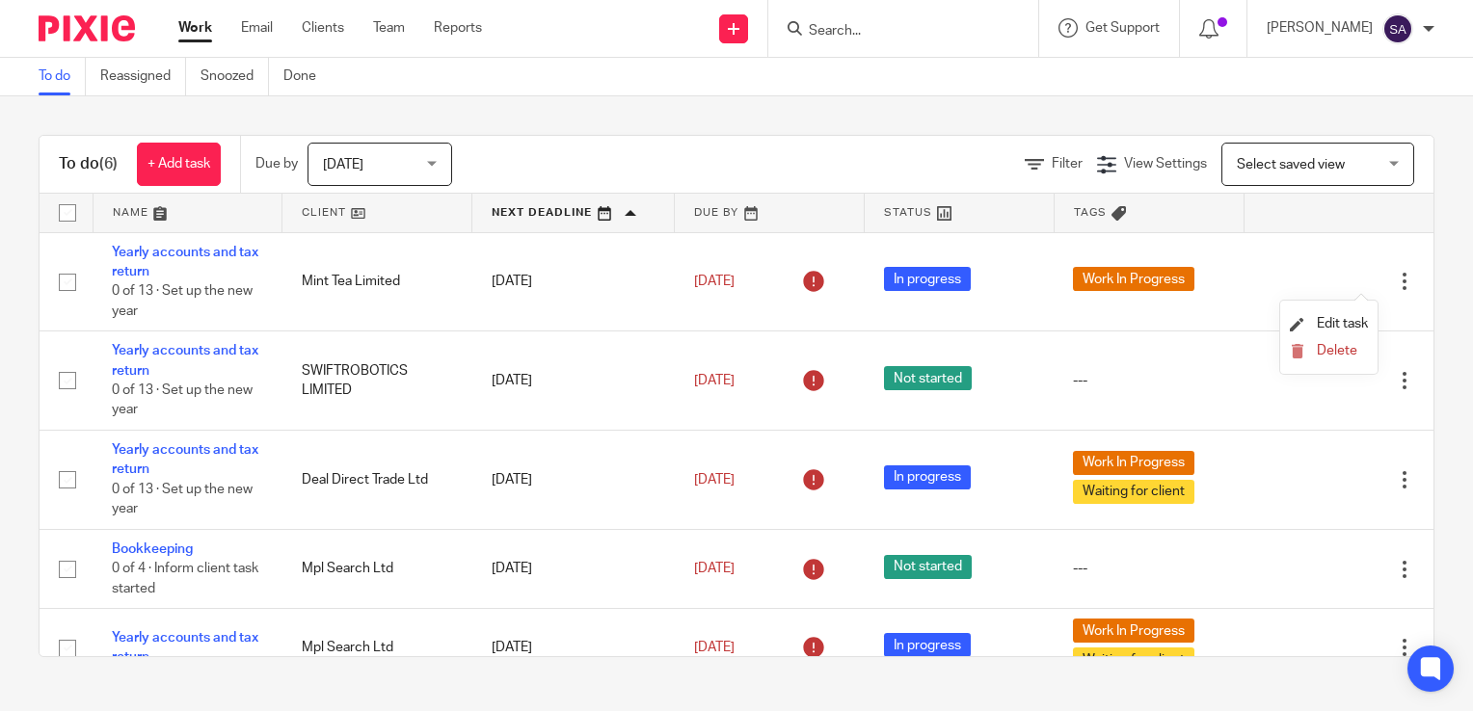
click at [880, 214] on link at bounding box center [959, 213] width 189 height 39
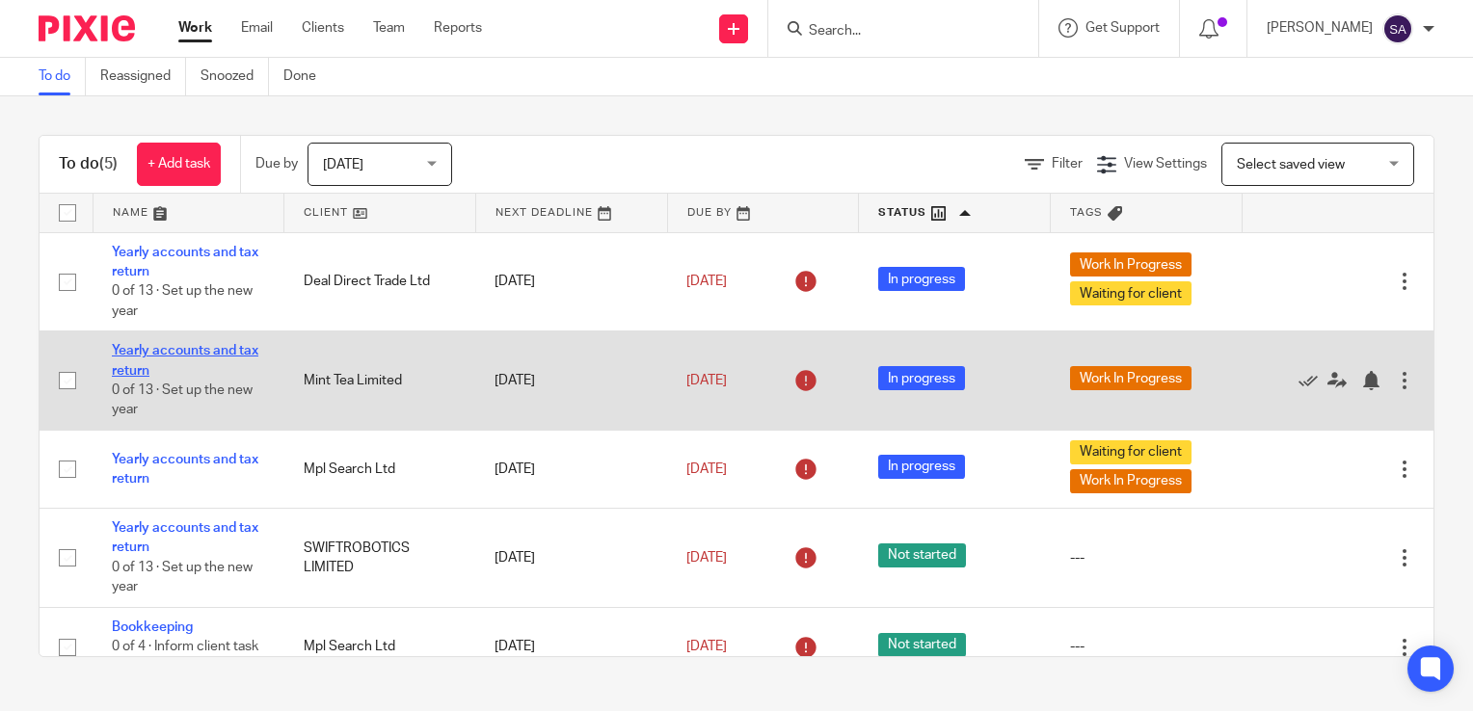
click at [174, 353] on link "Yearly accounts and tax return" at bounding box center [185, 360] width 146 height 33
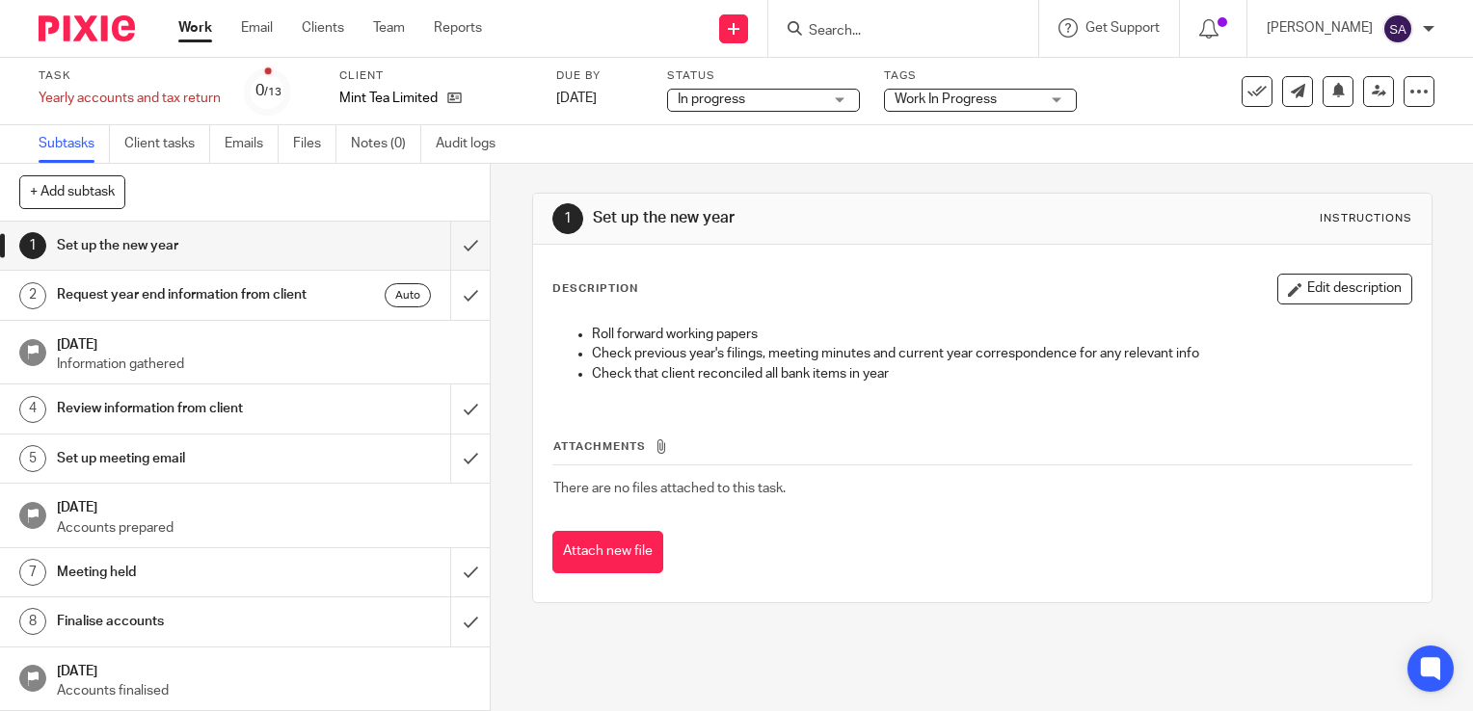
click at [964, 105] on span "Work In Progress" at bounding box center [945, 99] width 102 height 13
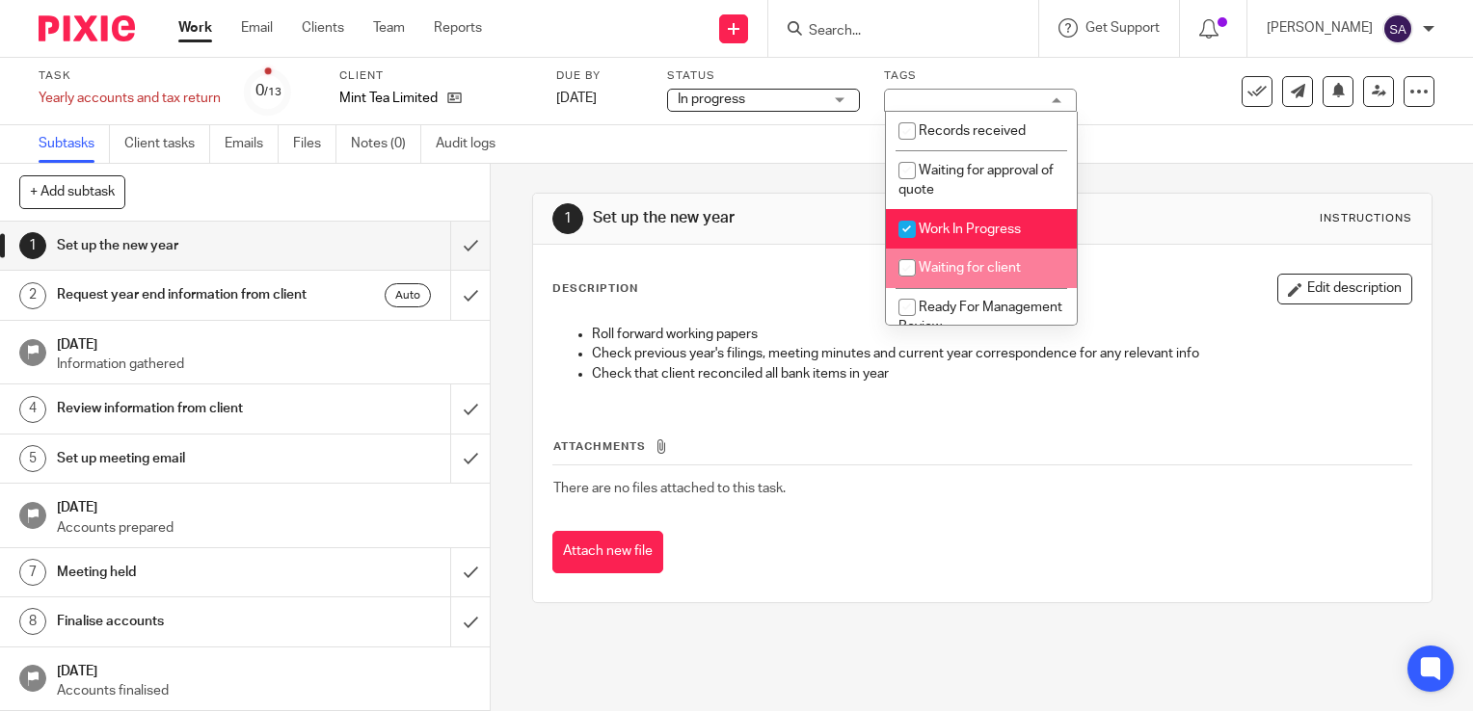
click at [907, 275] on input "checkbox" at bounding box center [907, 268] width 37 height 37
checkbox input "true"
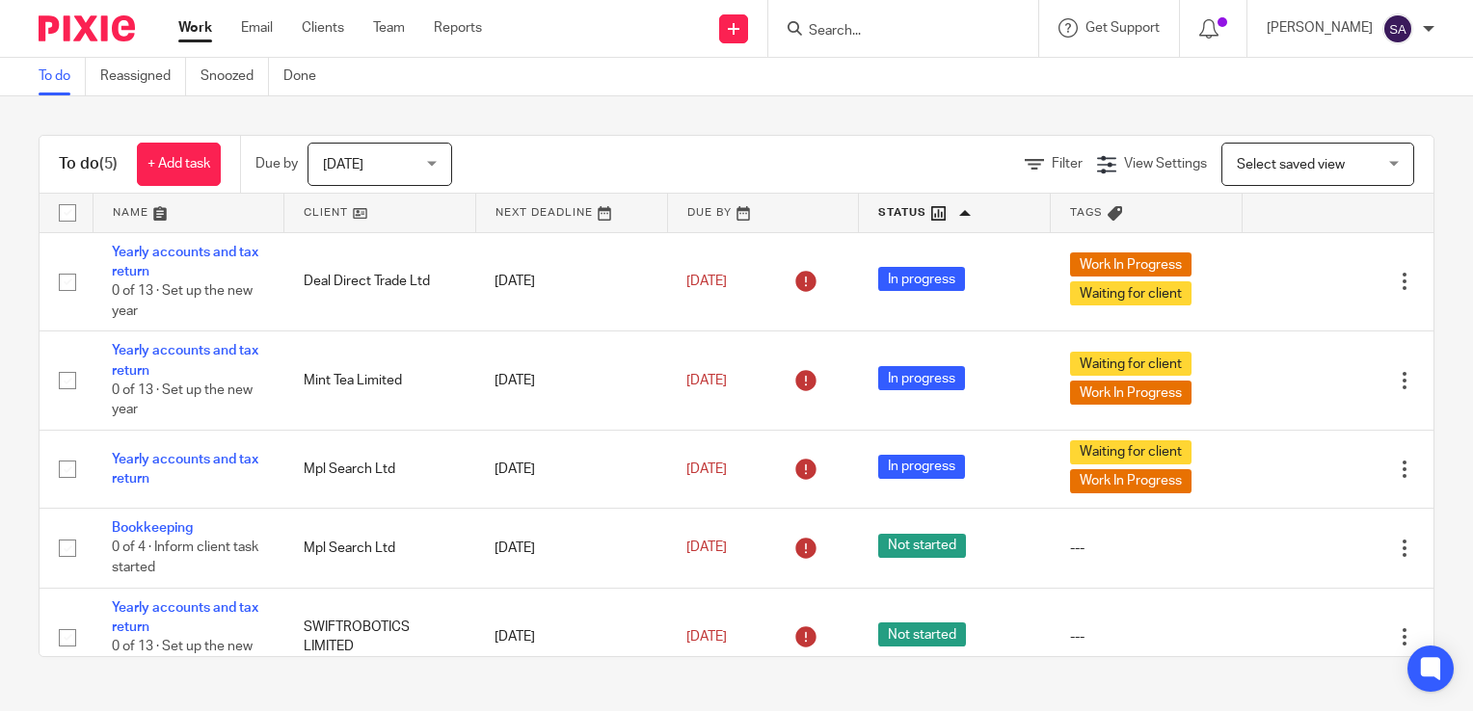
click at [428, 162] on div "[DATE] [DATE]" at bounding box center [379, 164] width 145 height 43
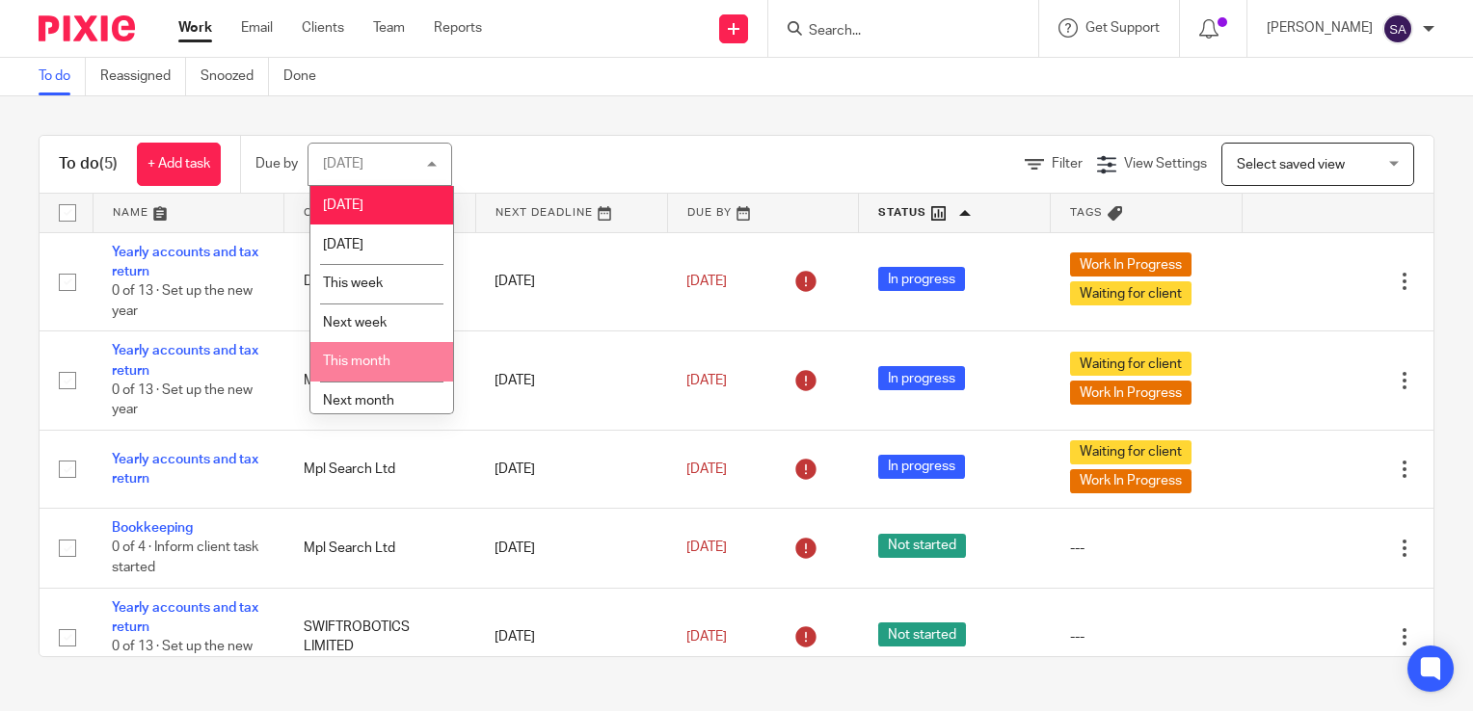
scroll to position [49, 0]
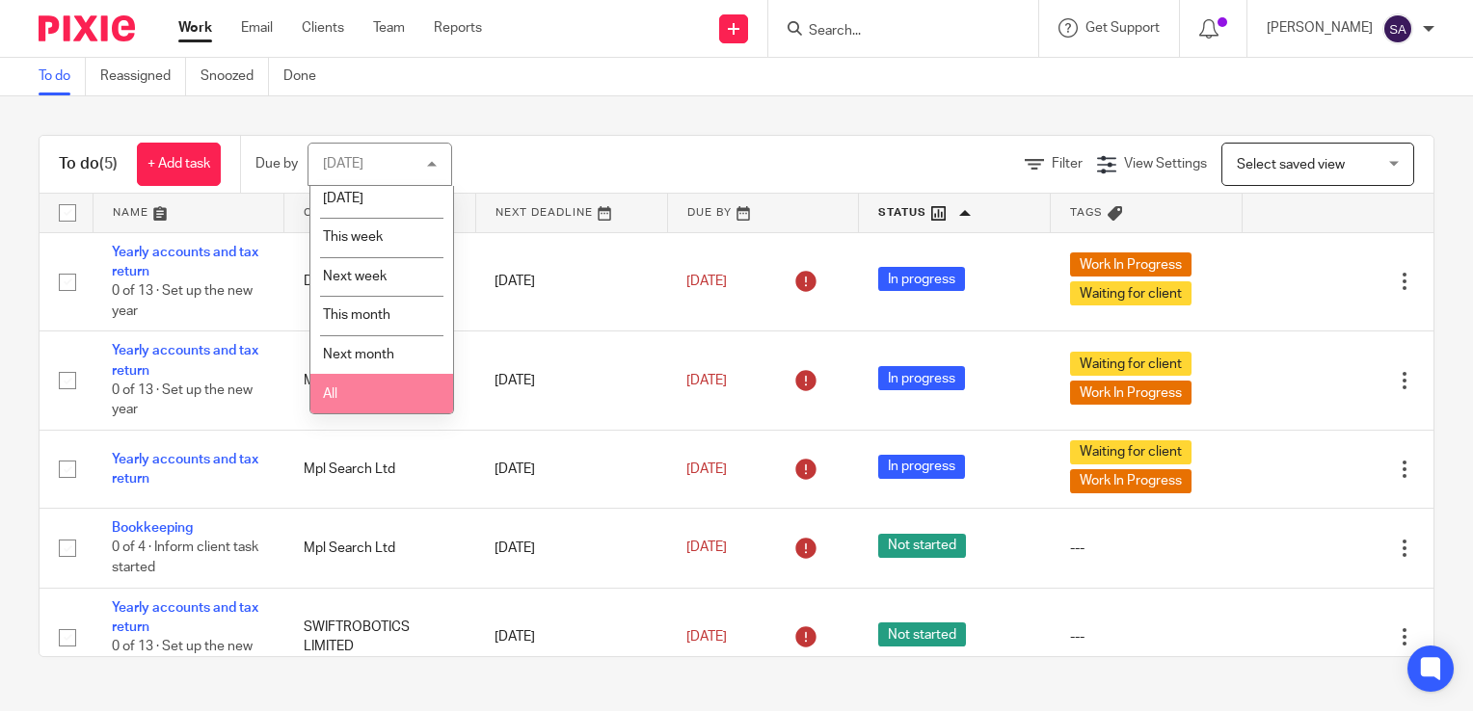
click at [355, 380] on li "All" at bounding box center [381, 394] width 143 height 40
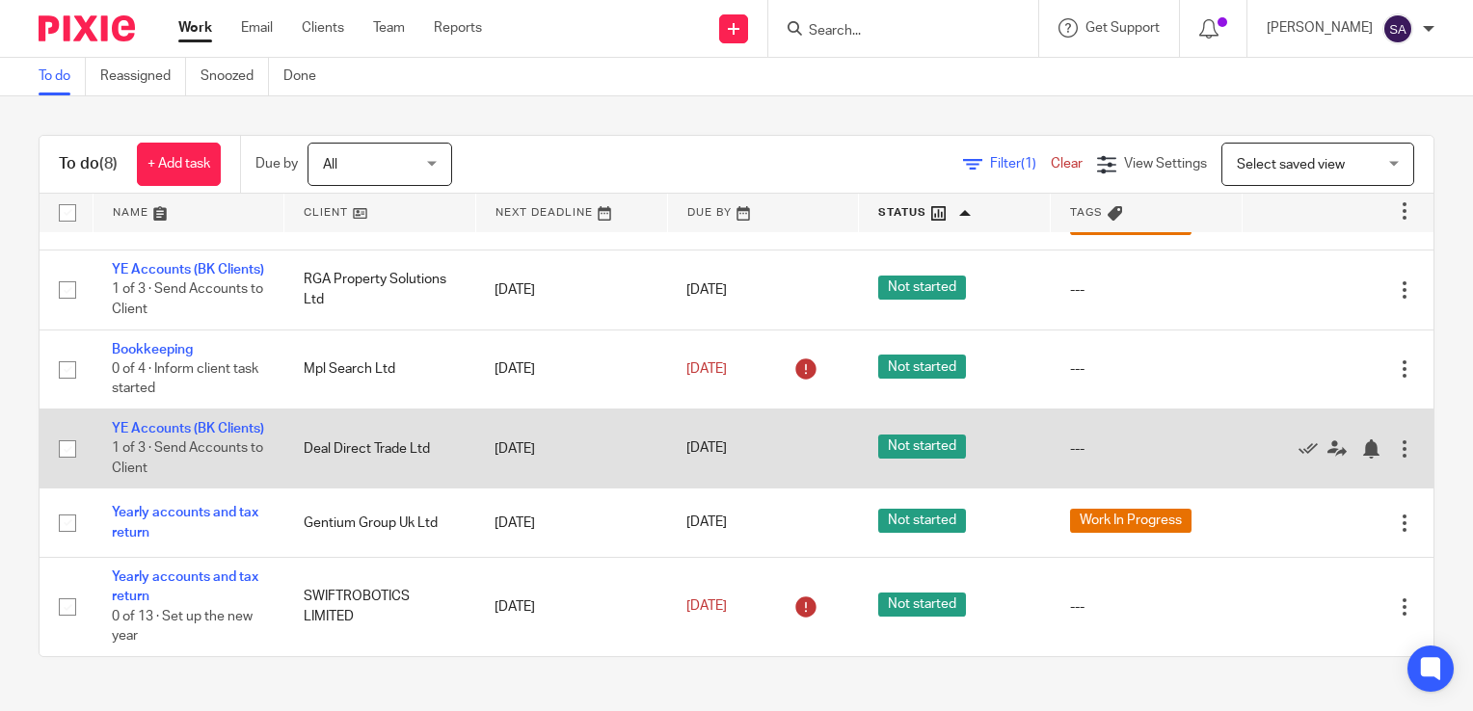
scroll to position [204, 0]
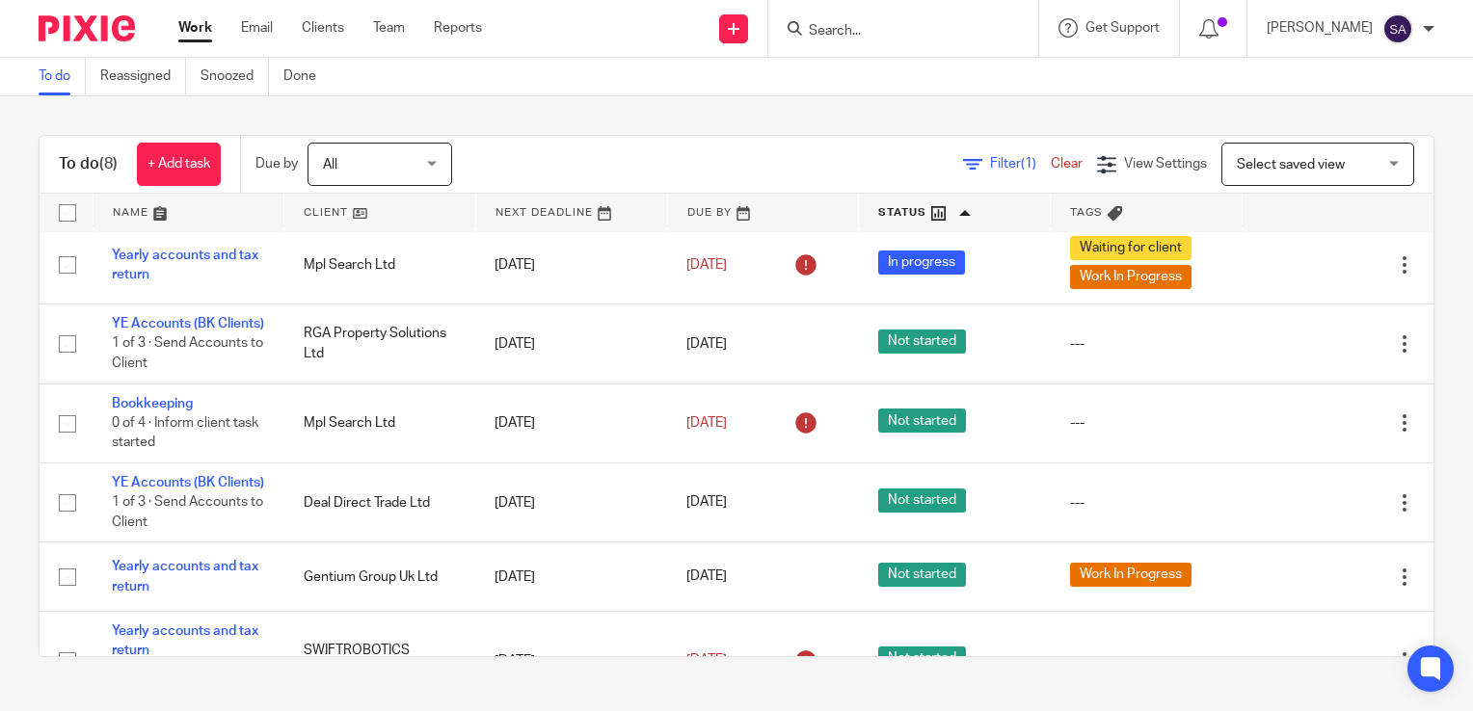
click at [431, 159] on div "All All" at bounding box center [379, 164] width 145 height 43
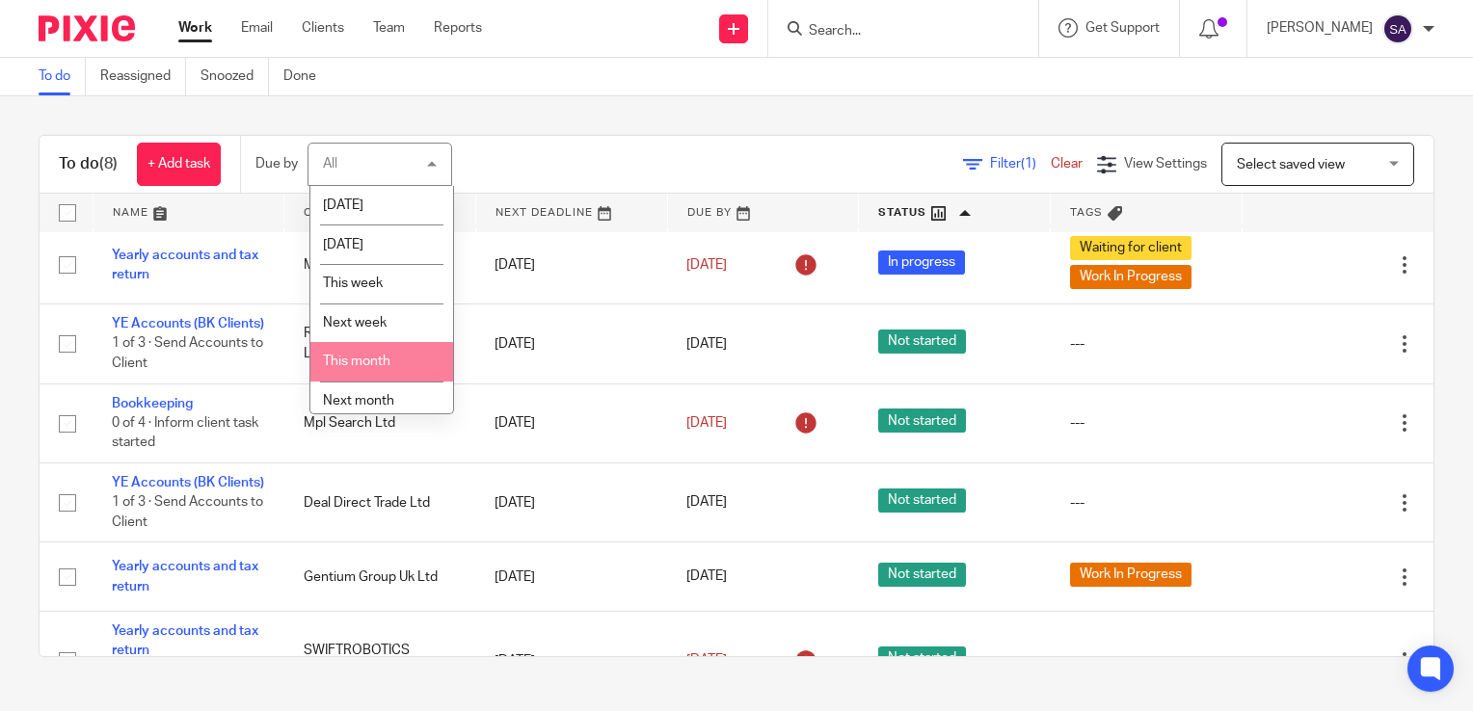
click at [373, 353] on li "This month" at bounding box center [381, 362] width 143 height 40
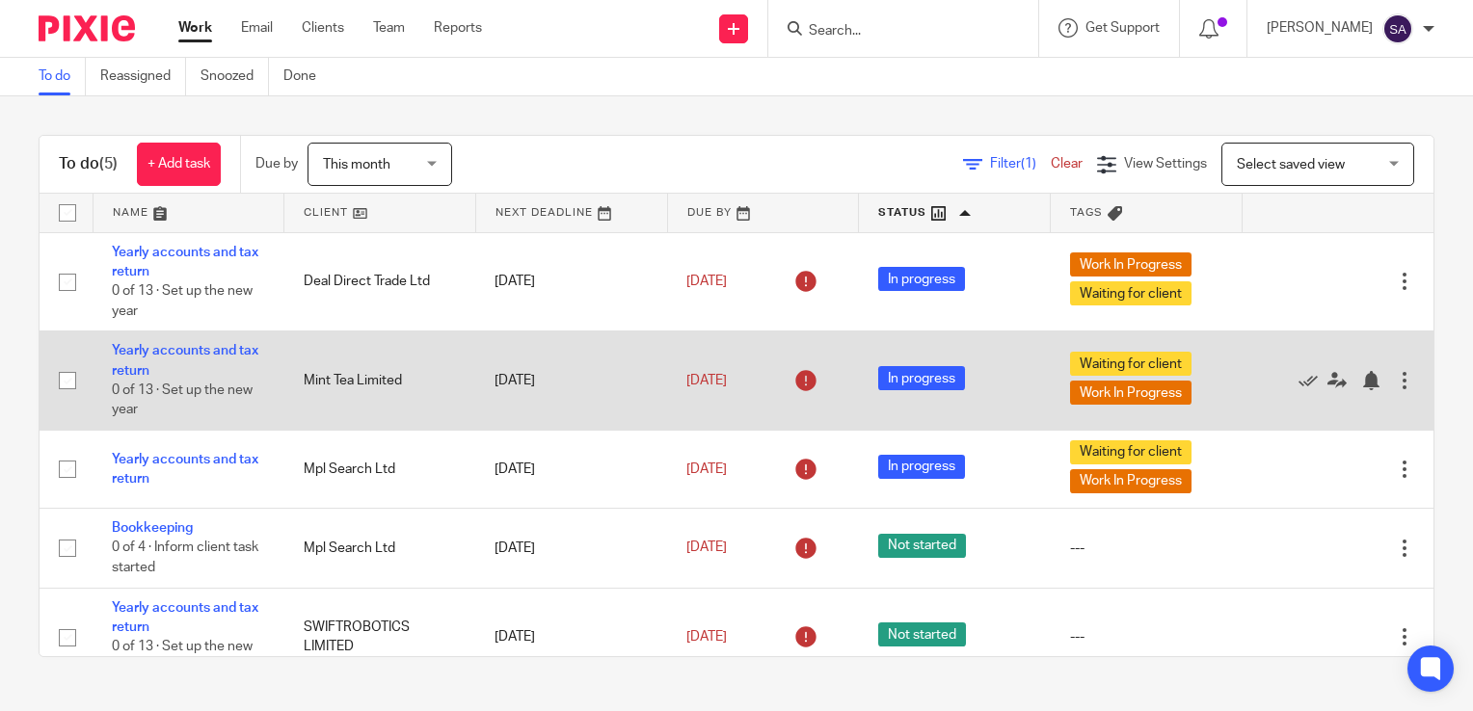
scroll to position [32, 0]
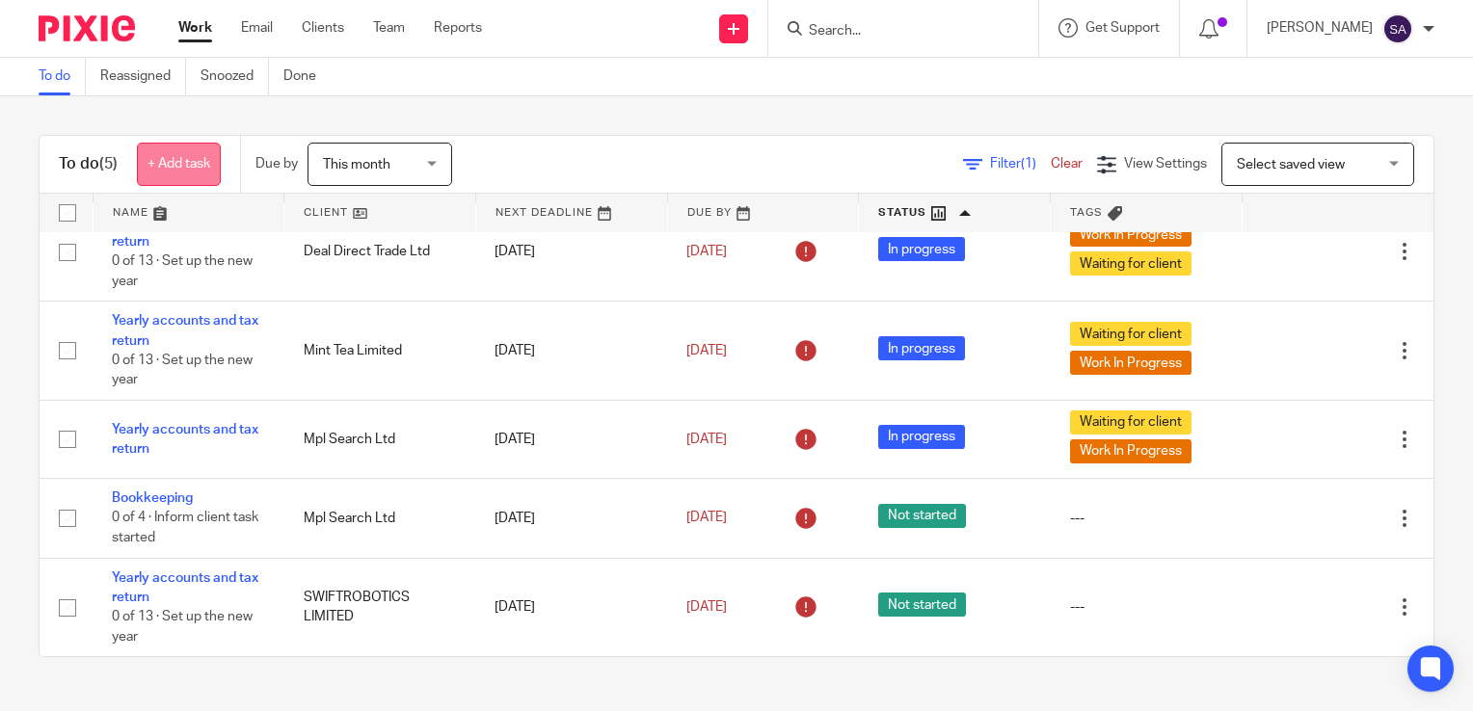
click at [197, 164] on link "+ Add task" at bounding box center [179, 164] width 84 height 43
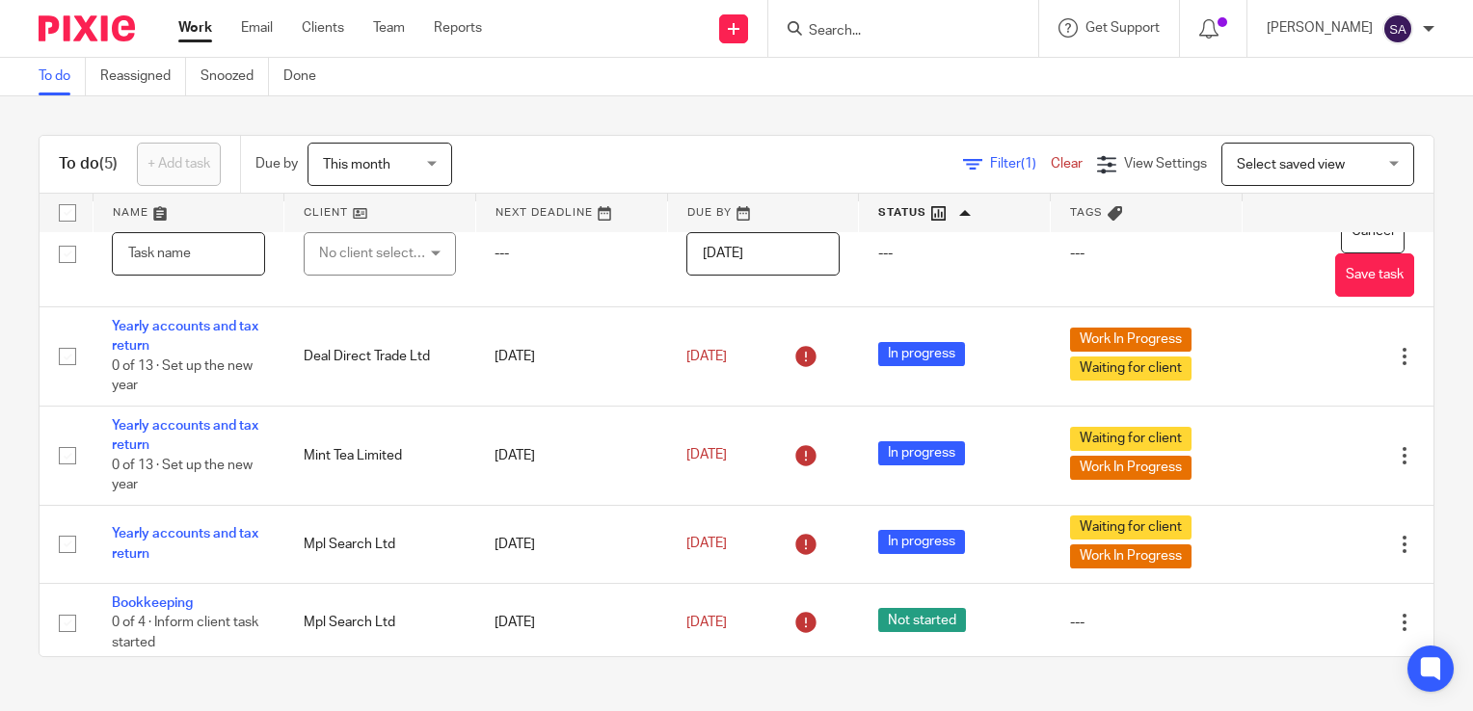
scroll to position [0, 0]
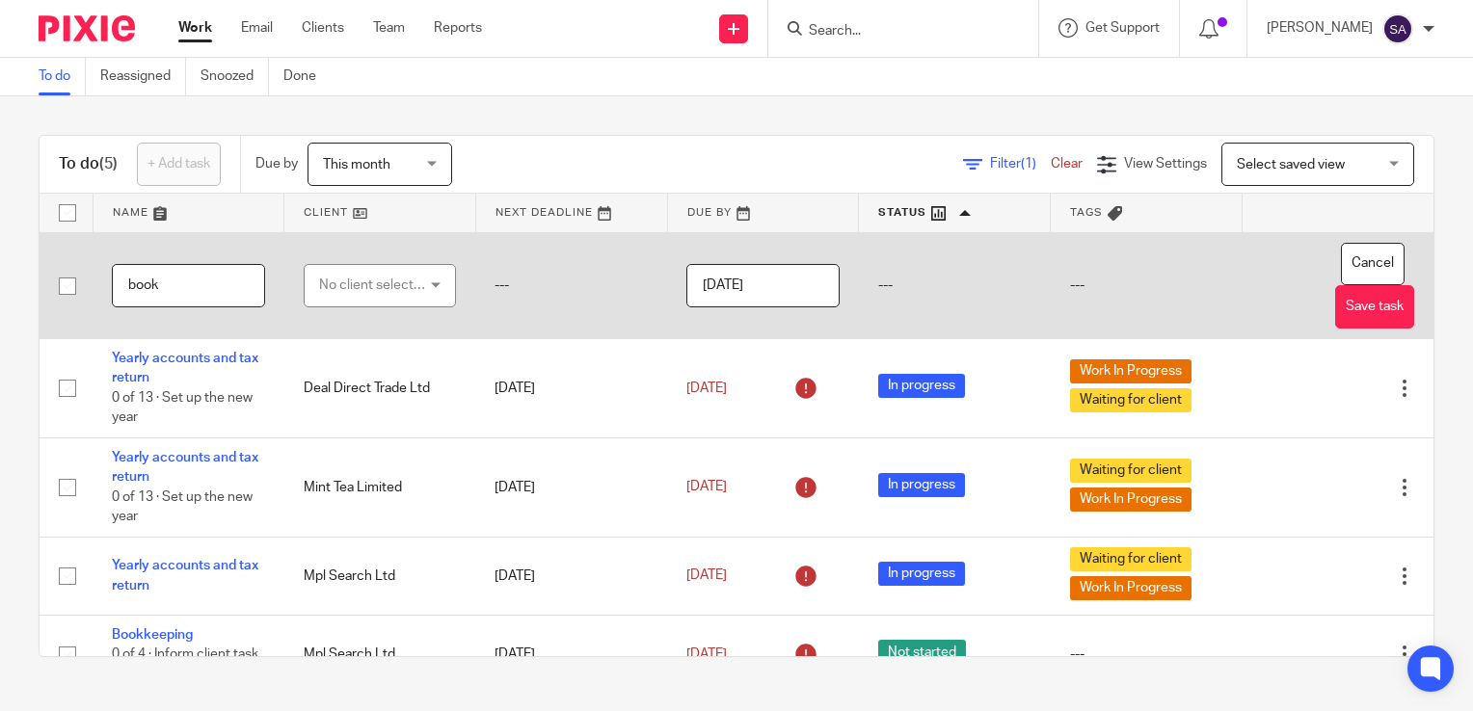
type input "book"
click at [423, 284] on div "No client selected" at bounding box center [380, 285] width 153 height 43
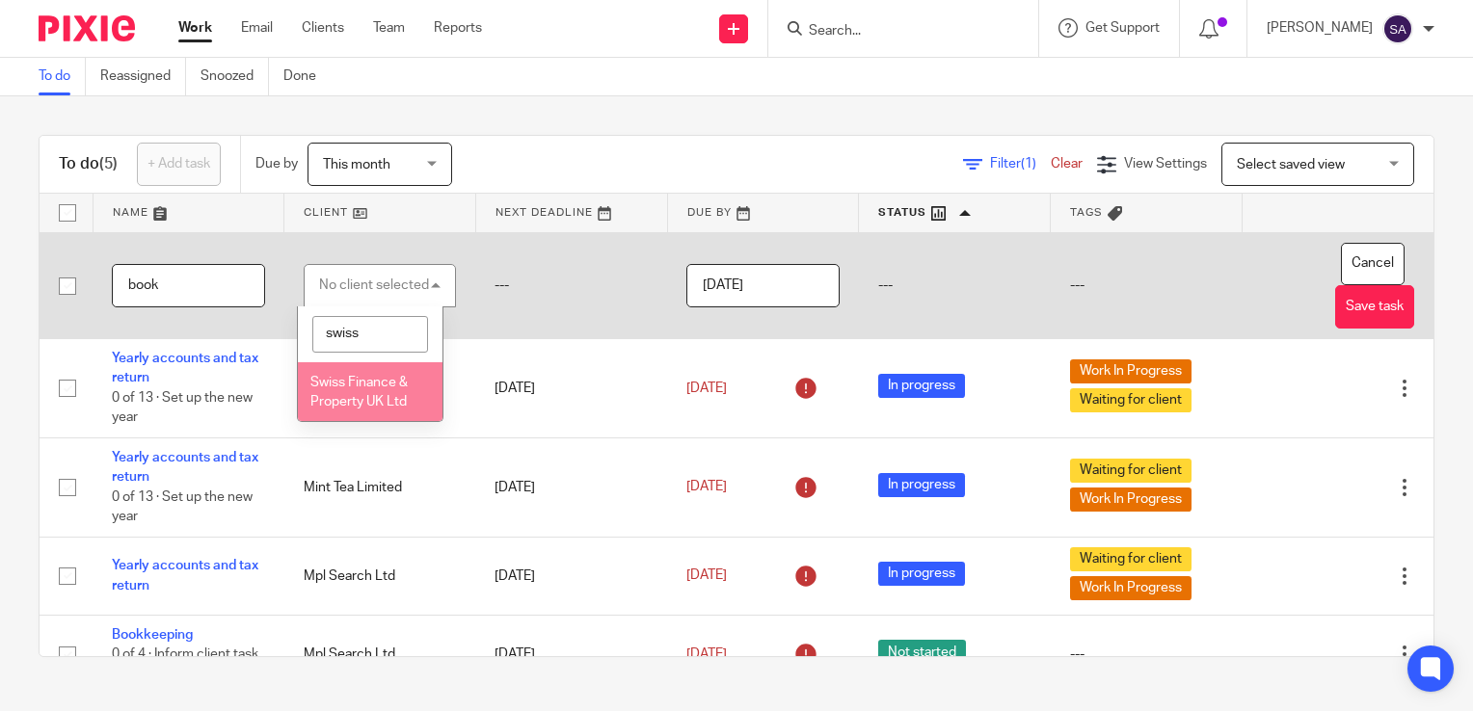
type input "swiss"
click at [369, 387] on span "Swiss Finance & Property UK Ltd" at bounding box center [358, 393] width 97 height 34
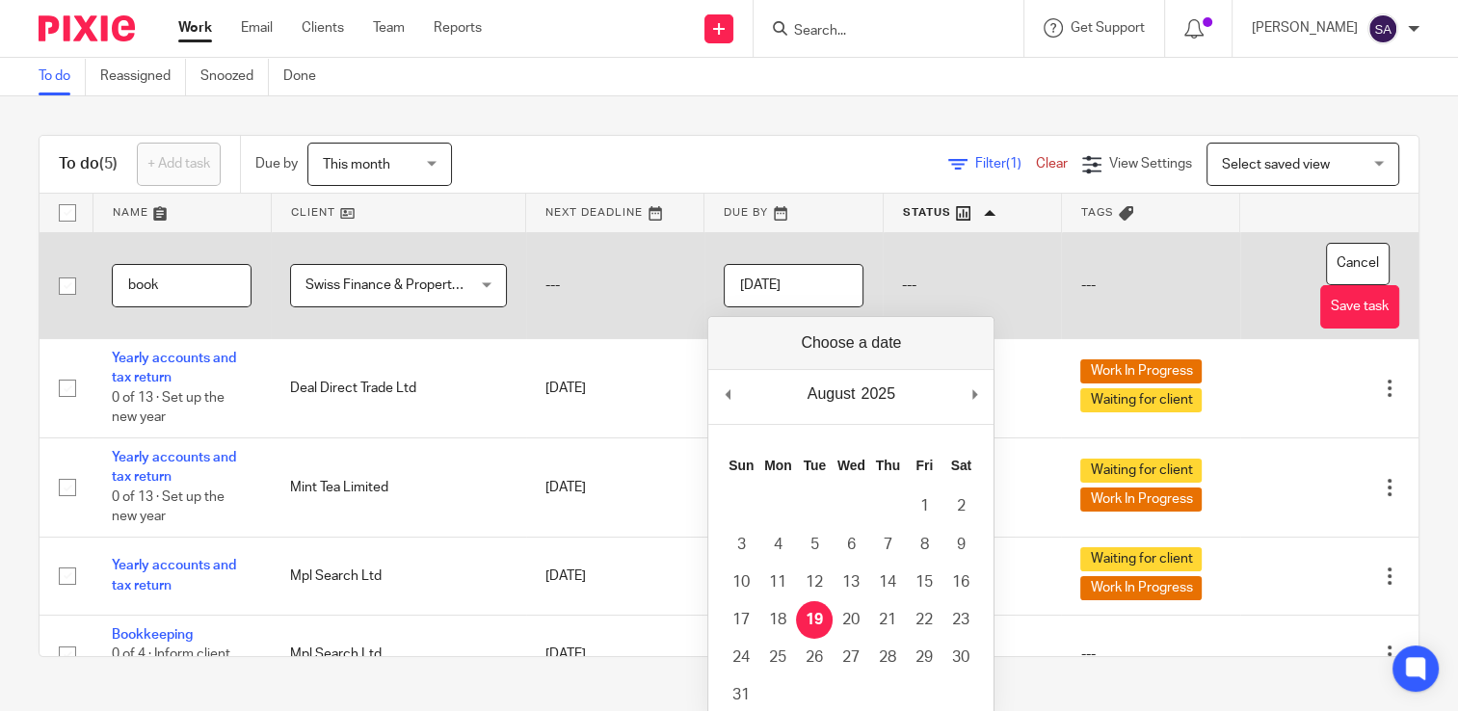
click at [814, 283] on input "[DATE]" at bounding box center [794, 285] width 140 height 43
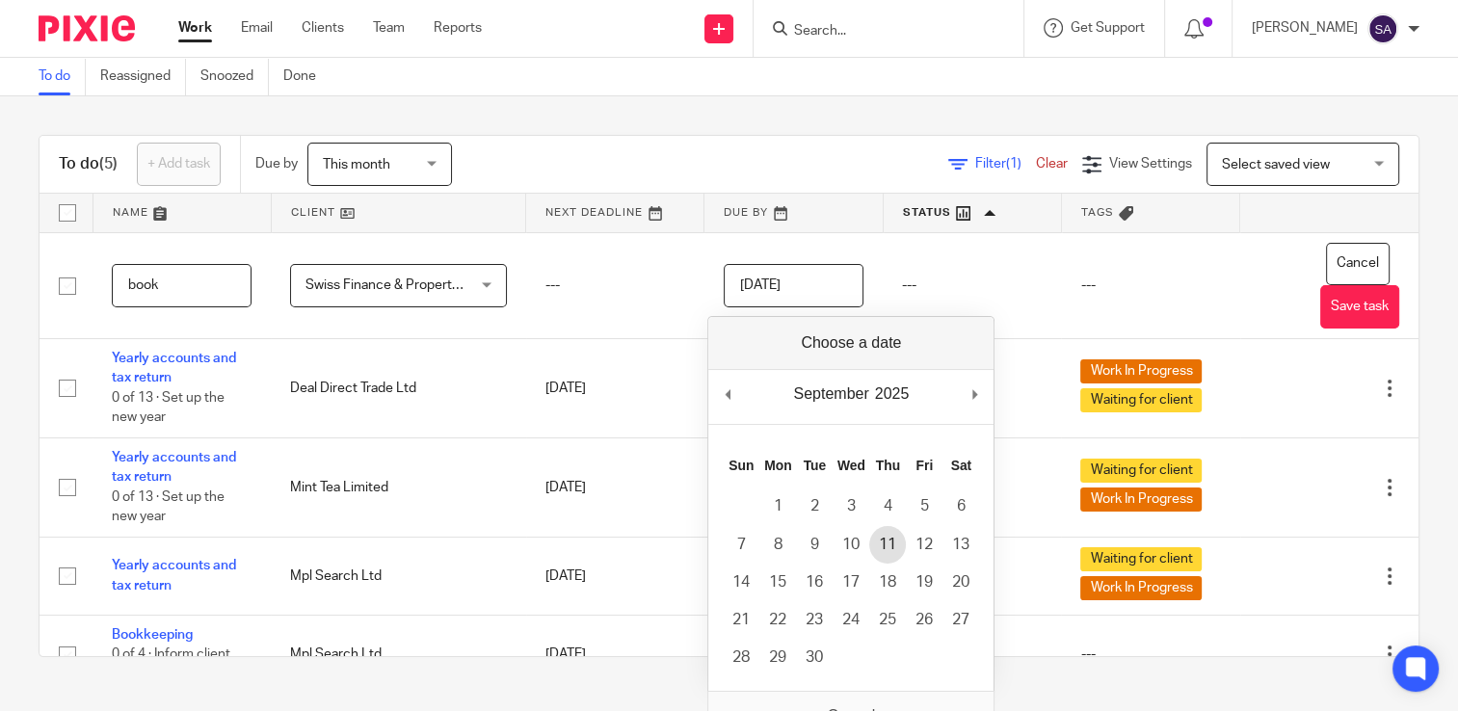
type input "2025-09-11"
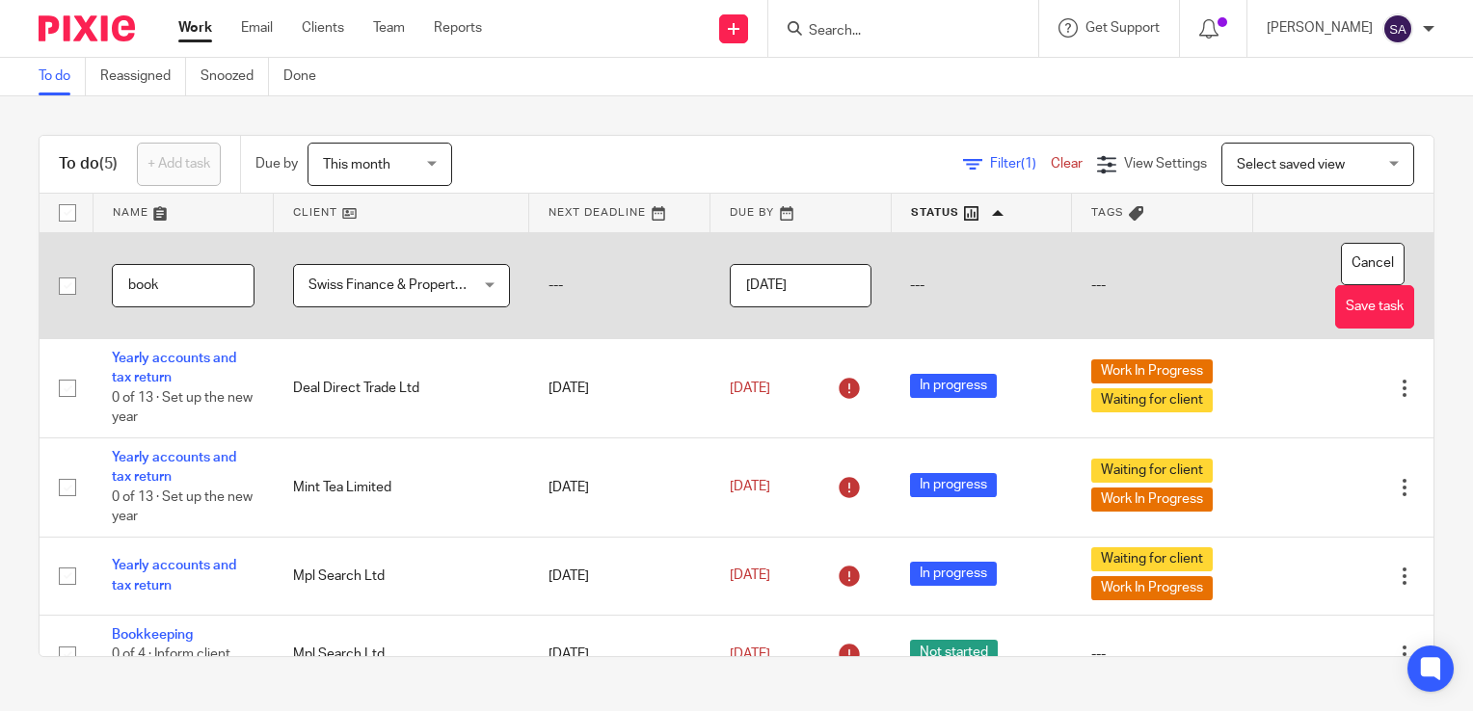
click at [208, 294] on input "book" at bounding box center [183, 285] width 143 height 43
type input "b"
type input "Bookkeeping"
click at [1335, 303] on button "Save task" at bounding box center [1374, 306] width 79 height 43
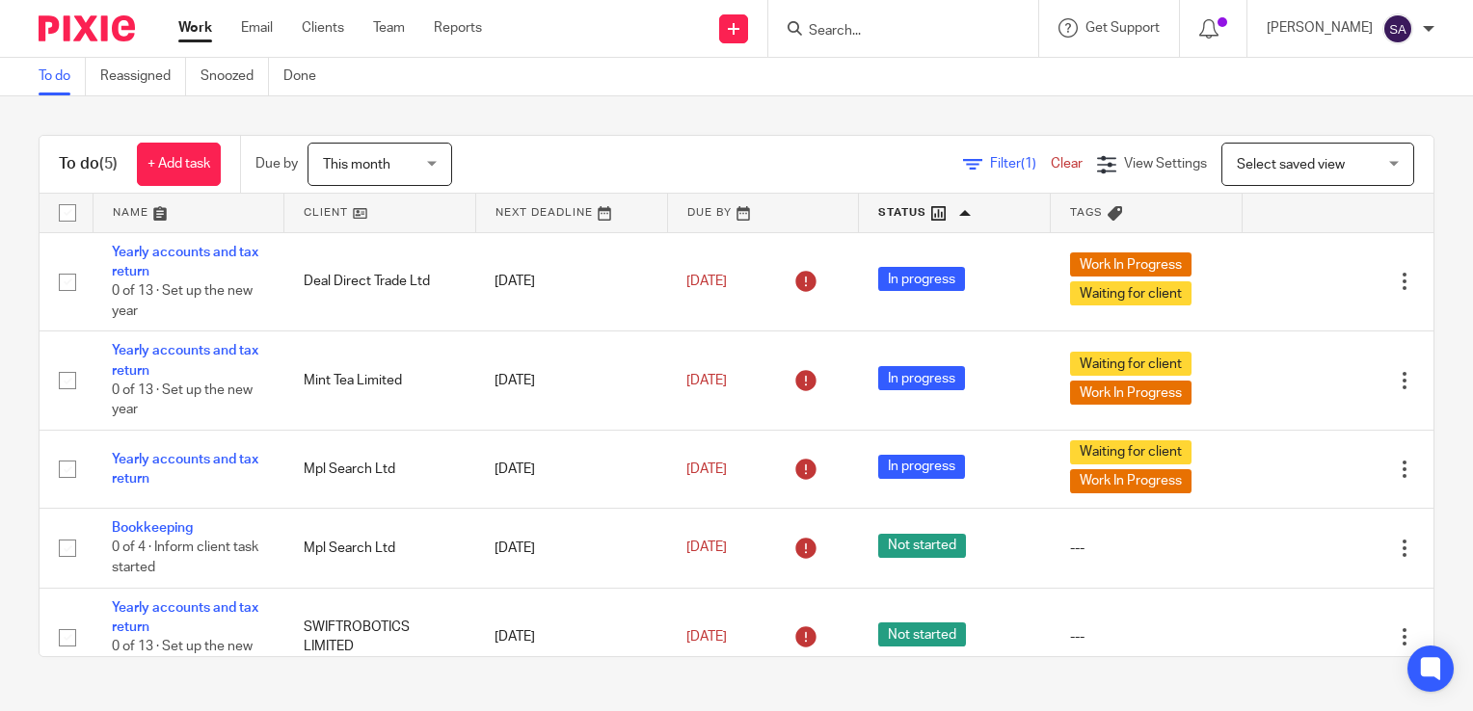
click at [444, 166] on div "This month This month" at bounding box center [379, 164] width 145 height 43
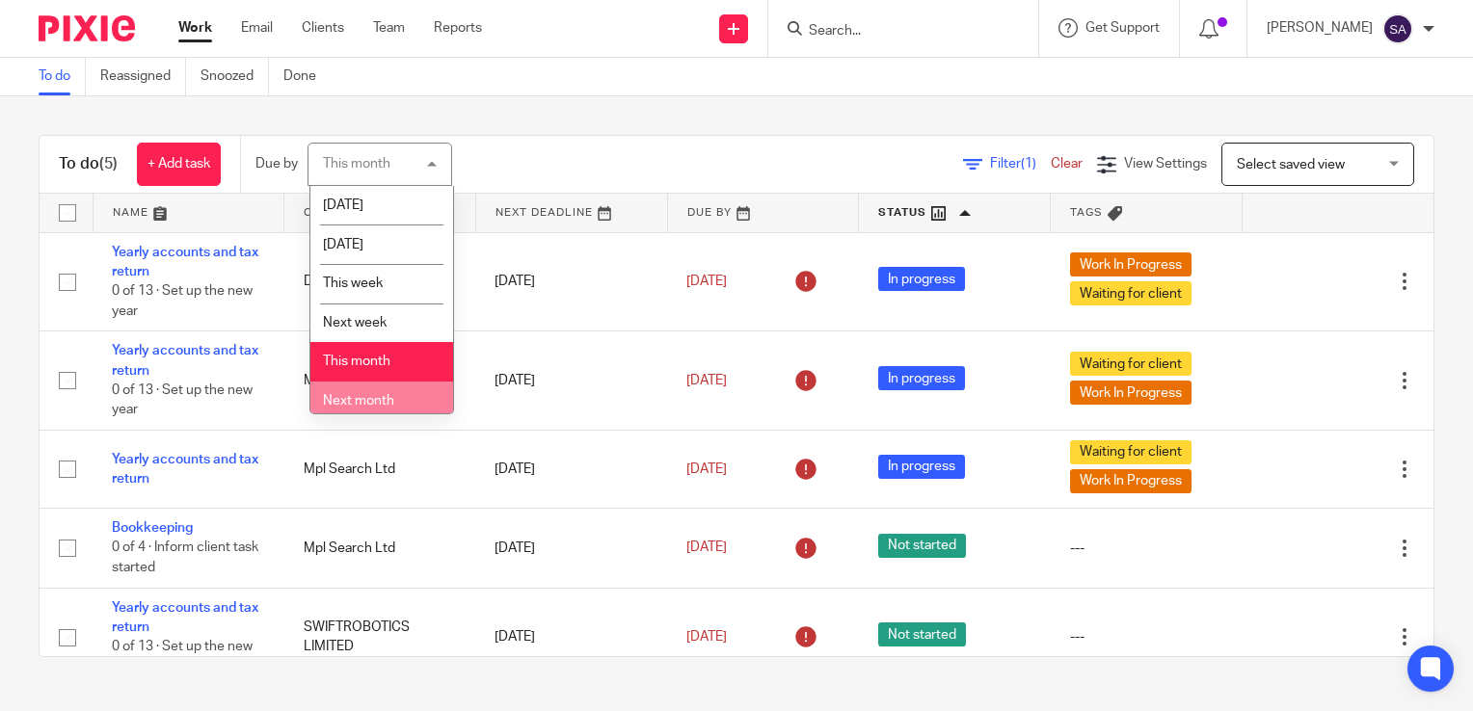
click at [361, 401] on span "Next month" at bounding box center [358, 400] width 71 height 13
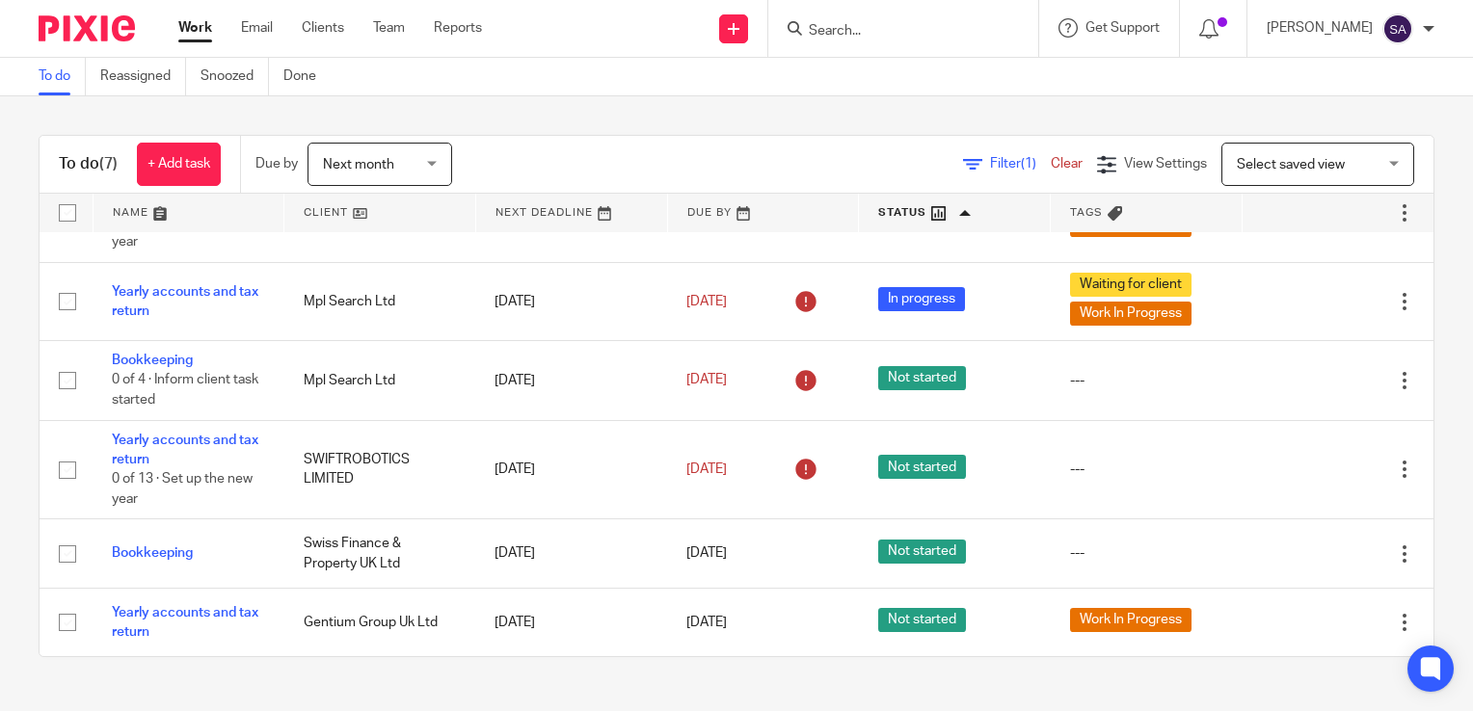
scroll to position [73, 0]
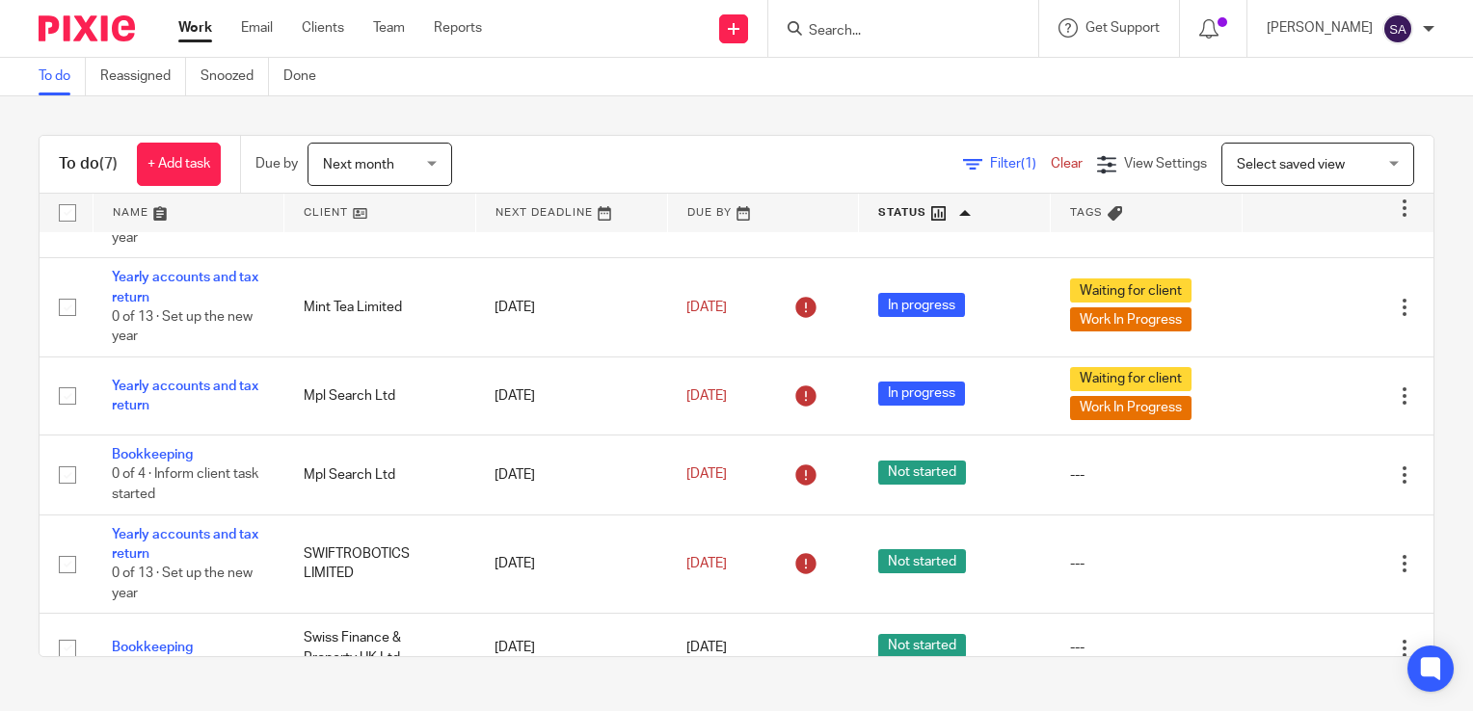
click at [443, 168] on div "Next month Next month" at bounding box center [379, 164] width 145 height 43
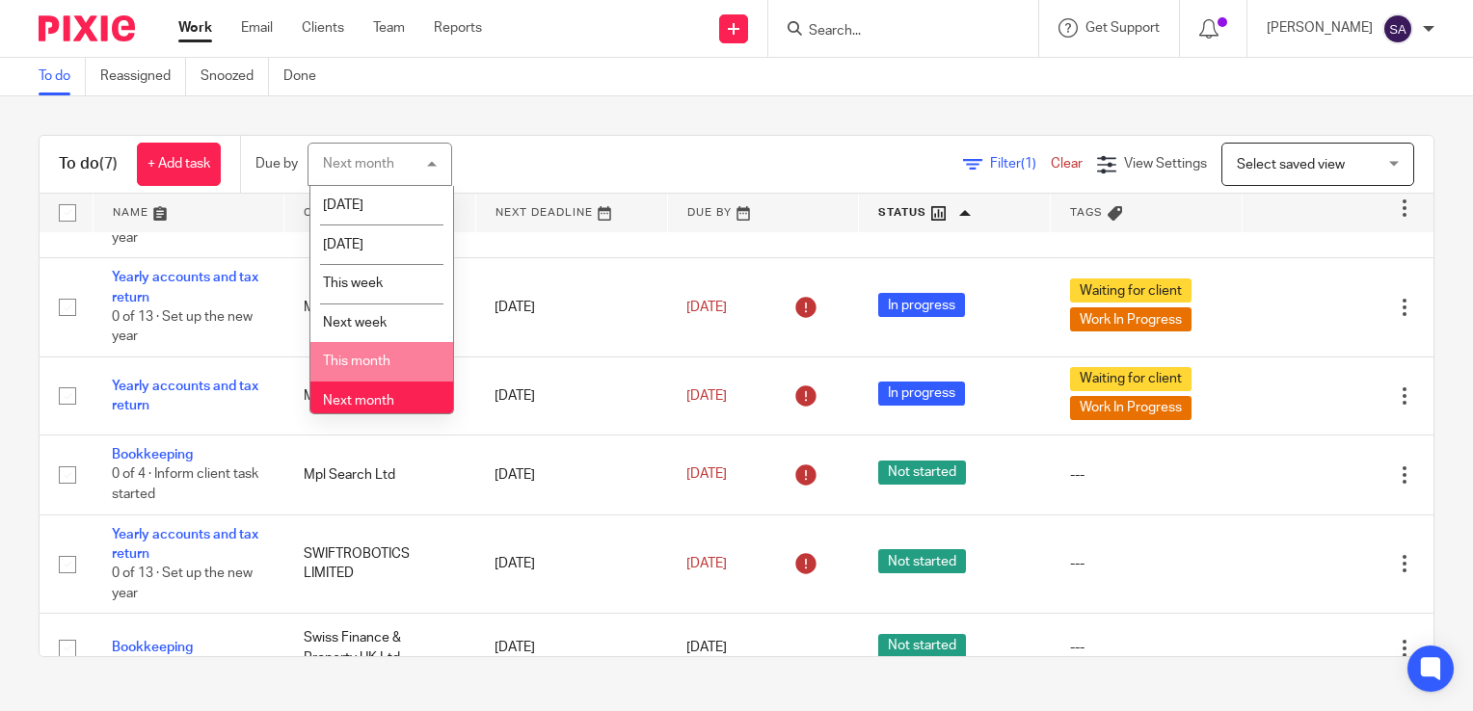
click at [376, 368] on span "This month" at bounding box center [356, 361] width 67 height 13
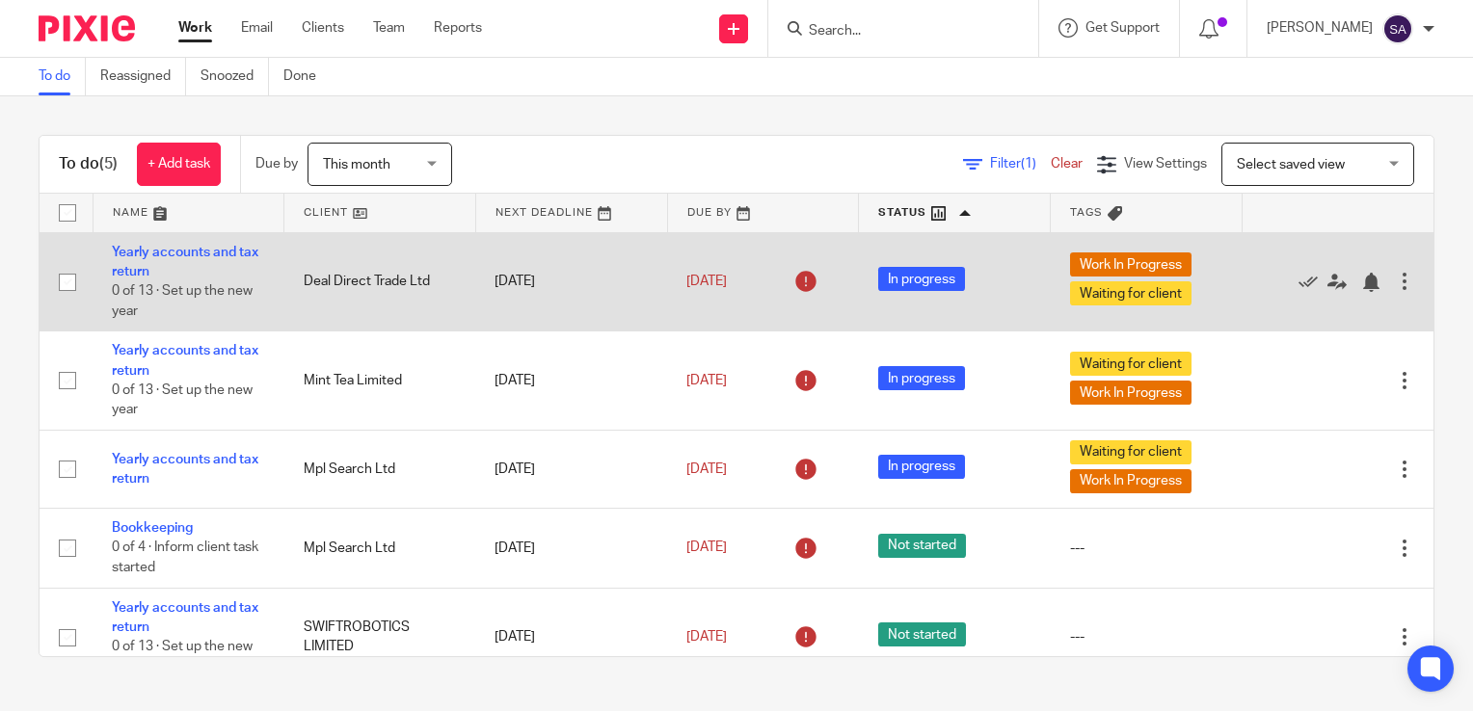
click at [520, 285] on td "[DATE]" at bounding box center [571, 281] width 192 height 99
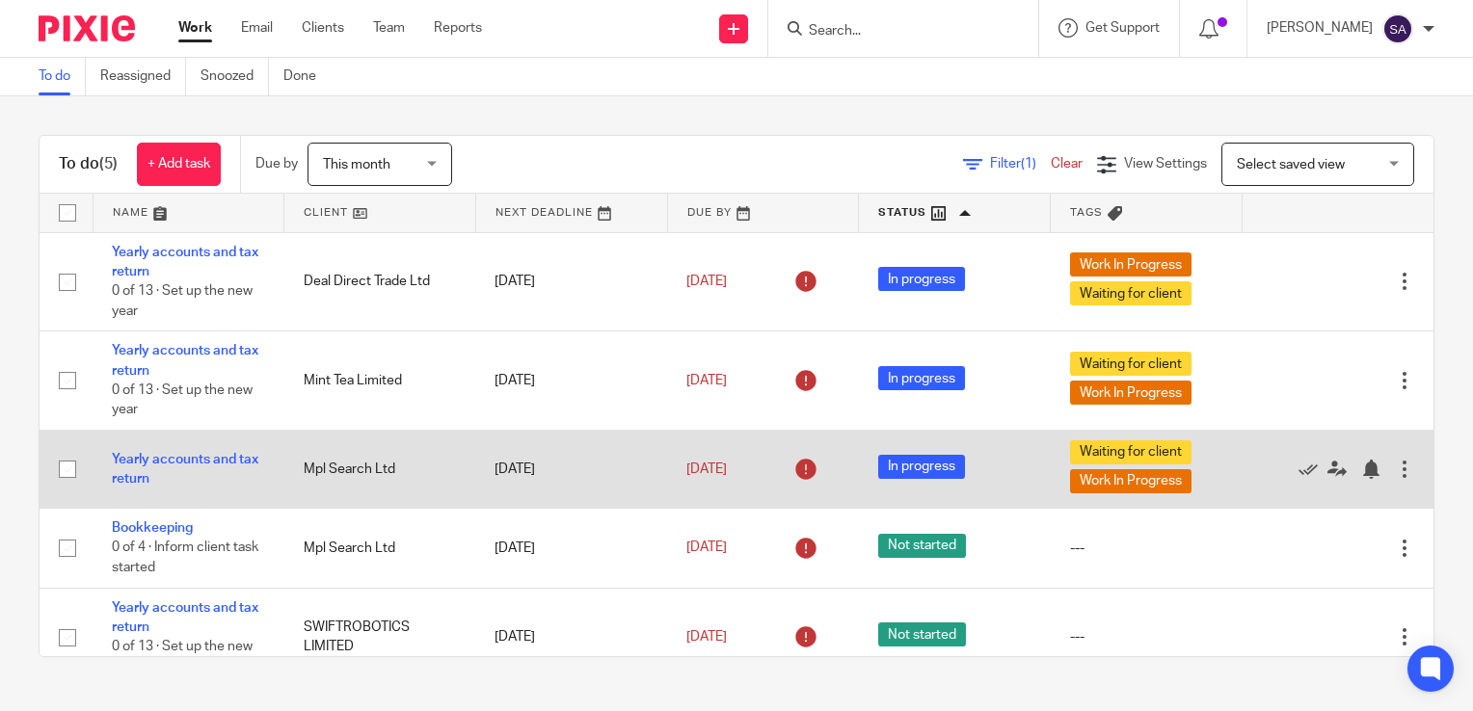
scroll to position [32, 0]
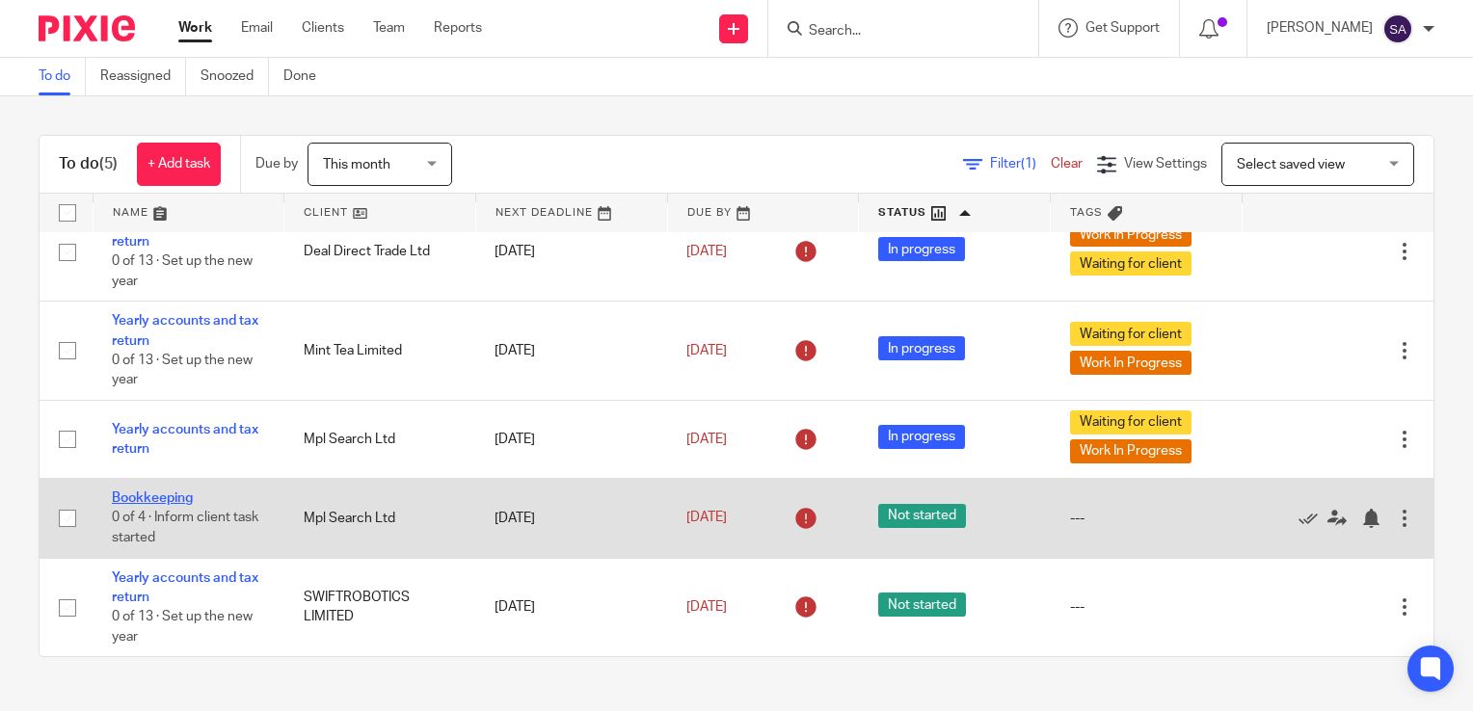
click at [177, 497] on link "Bookkeeping" at bounding box center [152, 498] width 81 height 13
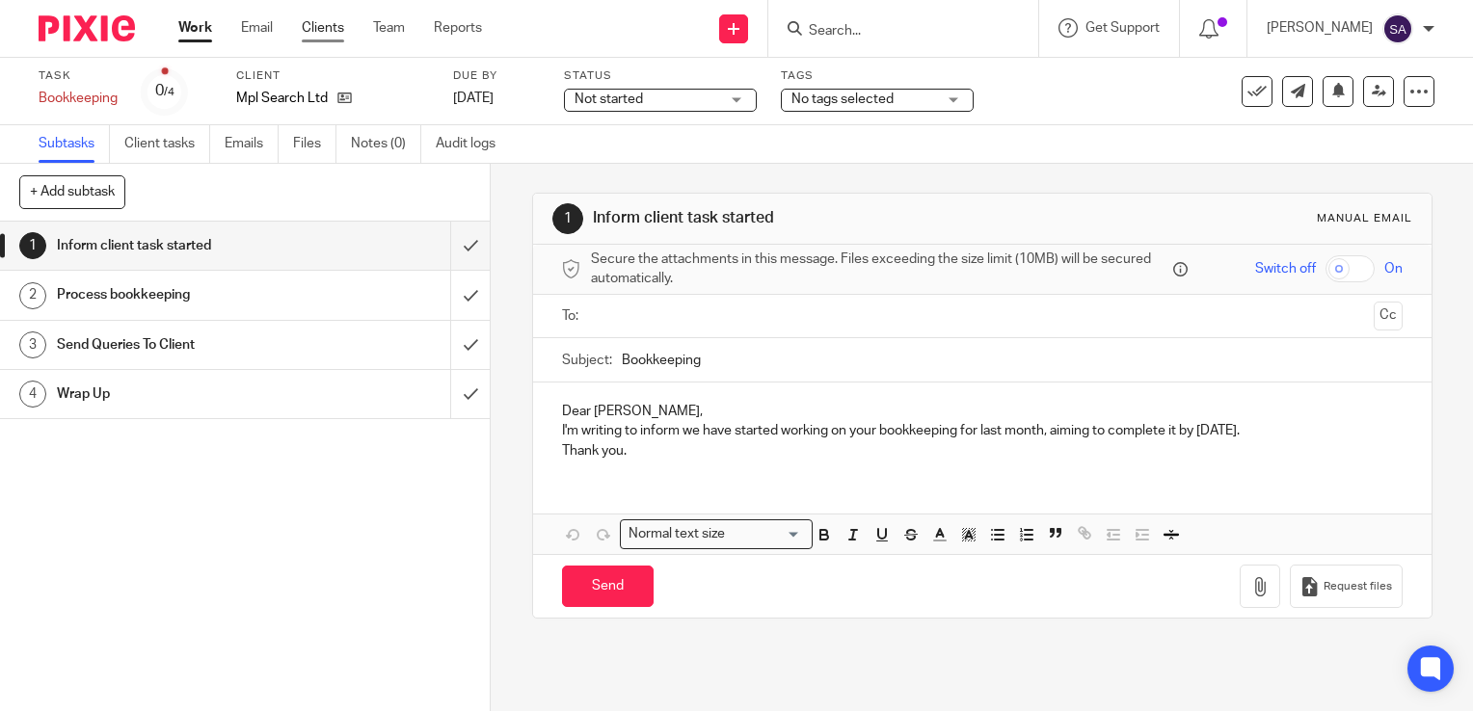
click at [322, 27] on link "Clients" at bounding box center [323, 27] width 42 height 19
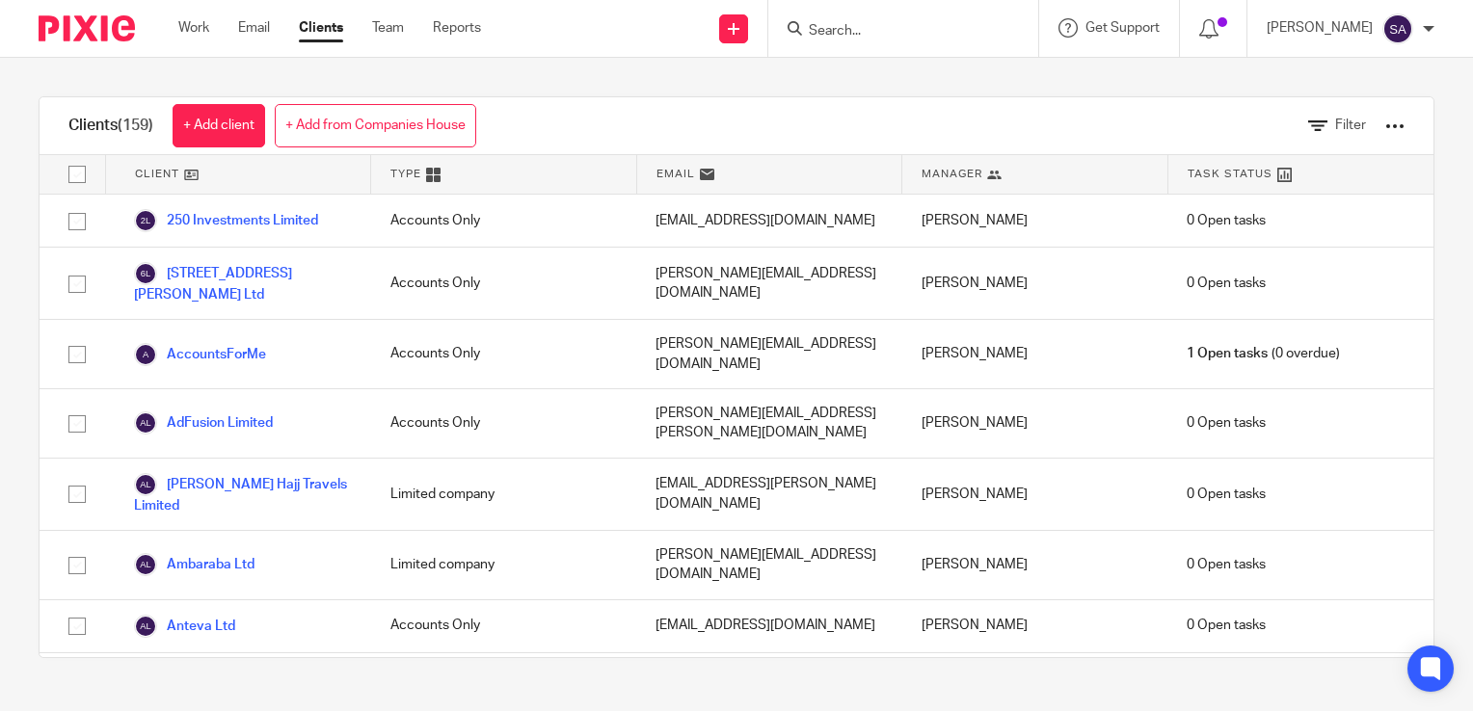
click at [850, 27] on input "Search" at bounding box center [893, 31] width 173 height 17
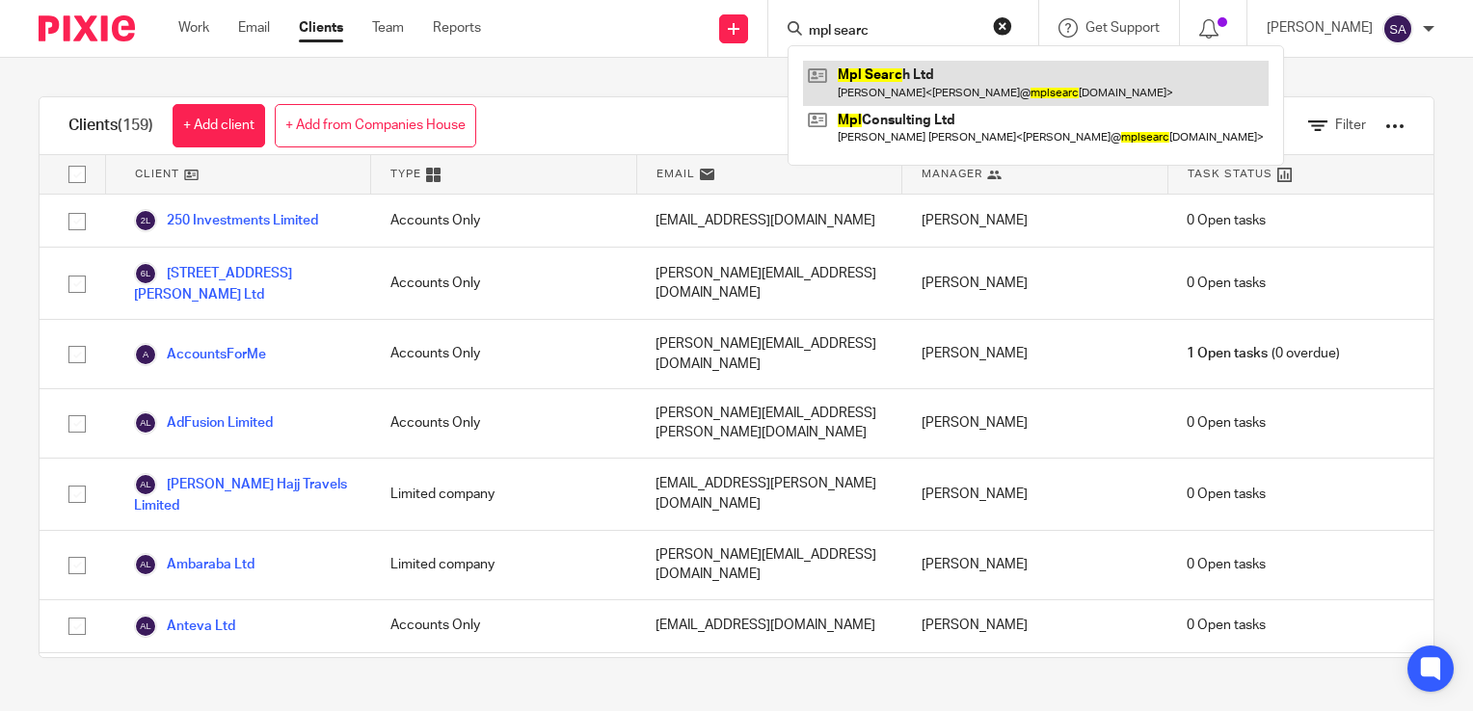
type input "mpl searc"
click at [981, 91] on link at bounding box center [1036, 83] width 466 height 44
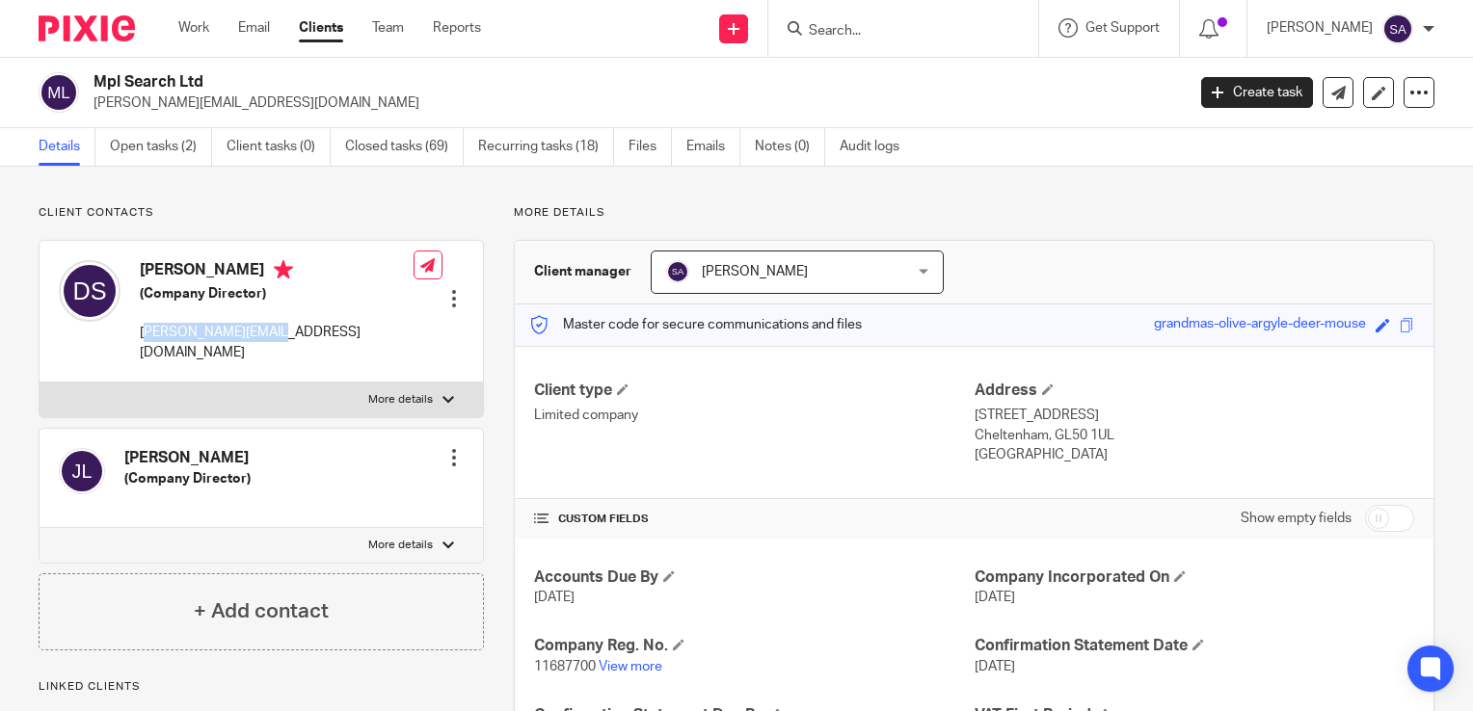
drag, startPoint x: 144, startPoint y: 331, endPoint x: 281, endPoint y: 337, distance: 138.0
click at [281, 337] on p "[PERSON_NAME][EMAIL_ADDRESS][DOMAIN_NAME]" at bounding box center [277, 343] width 274 height 40
click at [274, 333] on p "[PERSON_NAME][EMAIL_ADDRESS][DOMAIN_NAME]" at bounding box center [277, 343] width 274 height 40
copy p "[PERSON_NAME][EMAIL_ADDRESS][DOMAIN_NAME]"
click at [1423, 29] on div at bounding box center [1429, 29] width 12 height 12
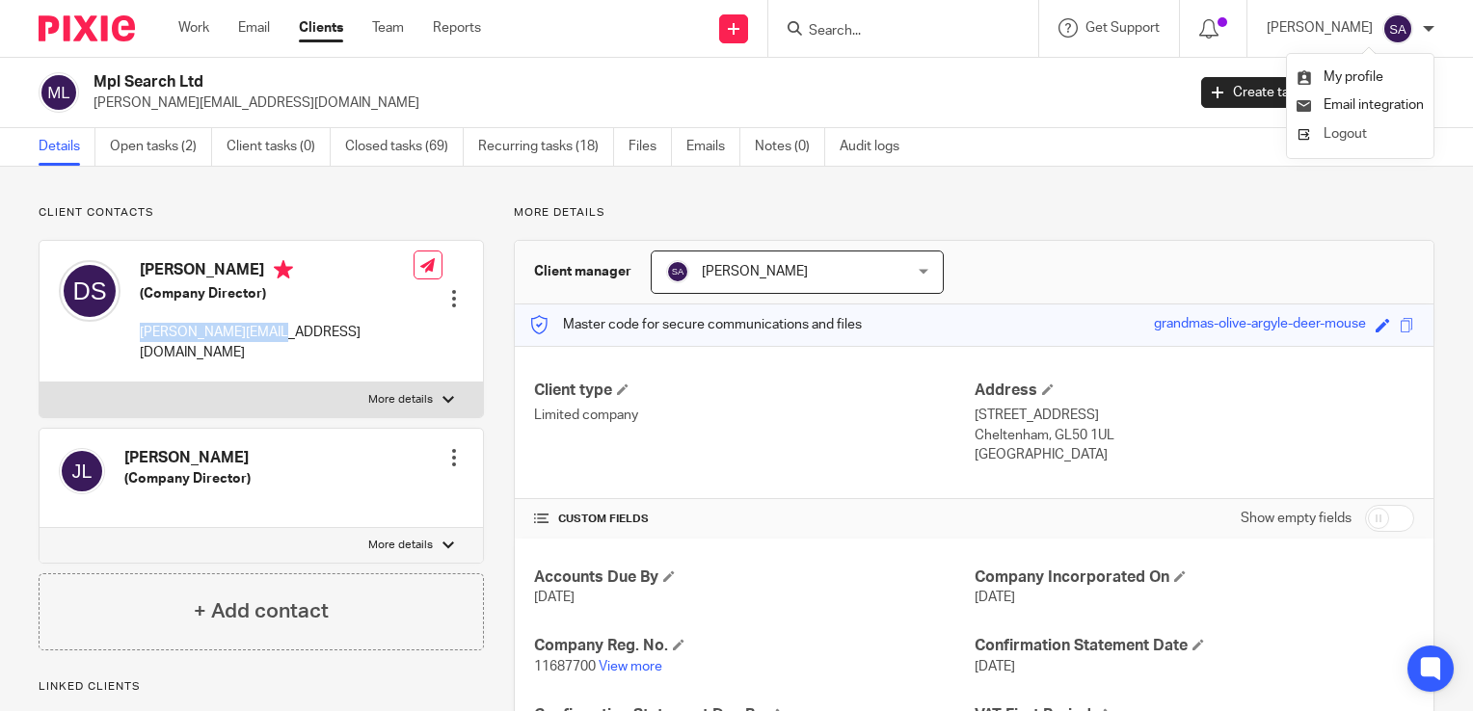
click at [1363, 138] on span "Logout" at bounding box center [1344, 133] width 43 height 13
